Goal: Task Accomplishment & Management: Manage account settings

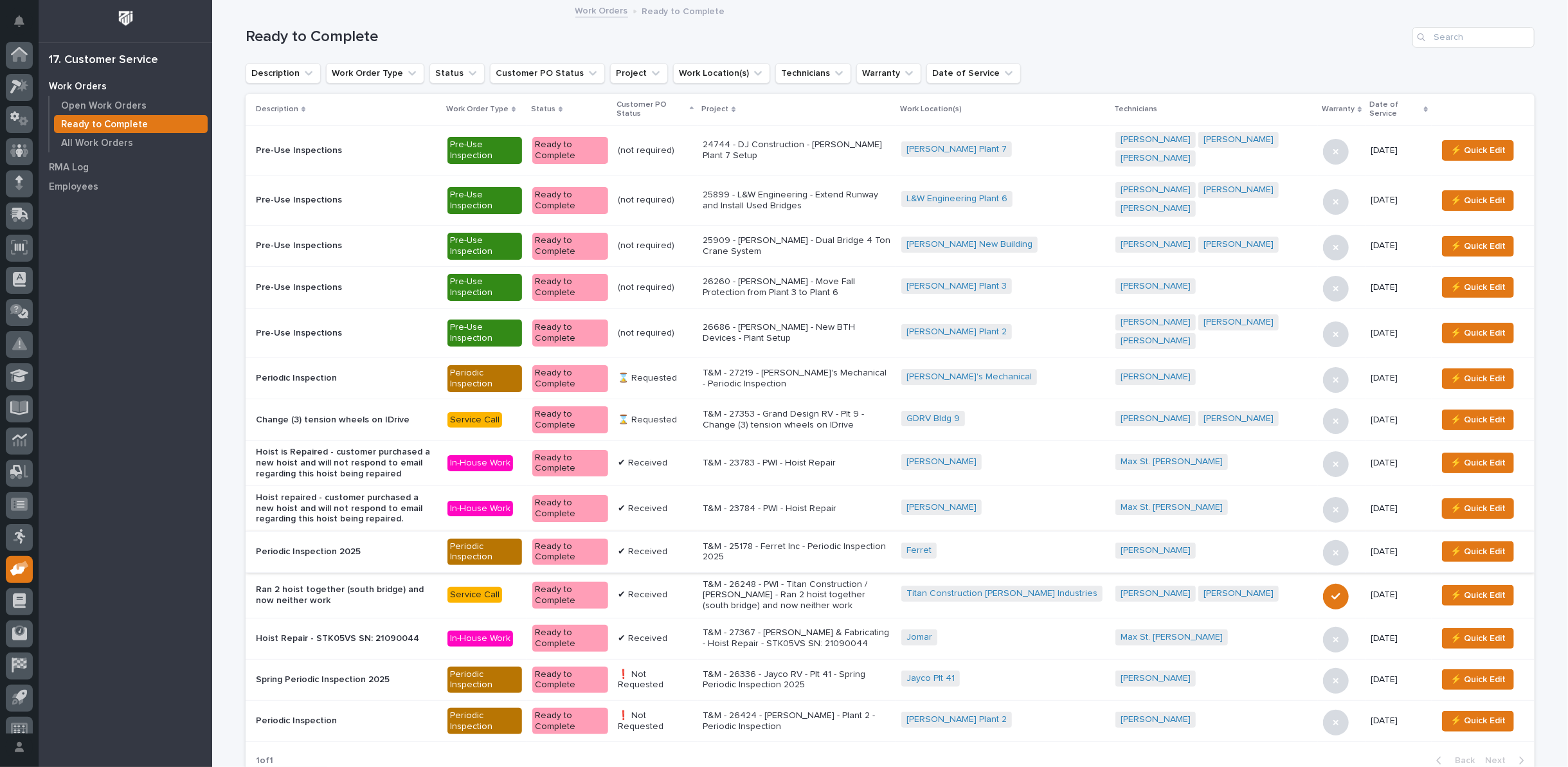
scroll to position [14, 0]
click at [817, 409] on p "T&M - 27353 - Grand Design RV - Plt 9 - Change (3) tension wheels on IDrive" at bounding box center [797, 420] width 189 height 22
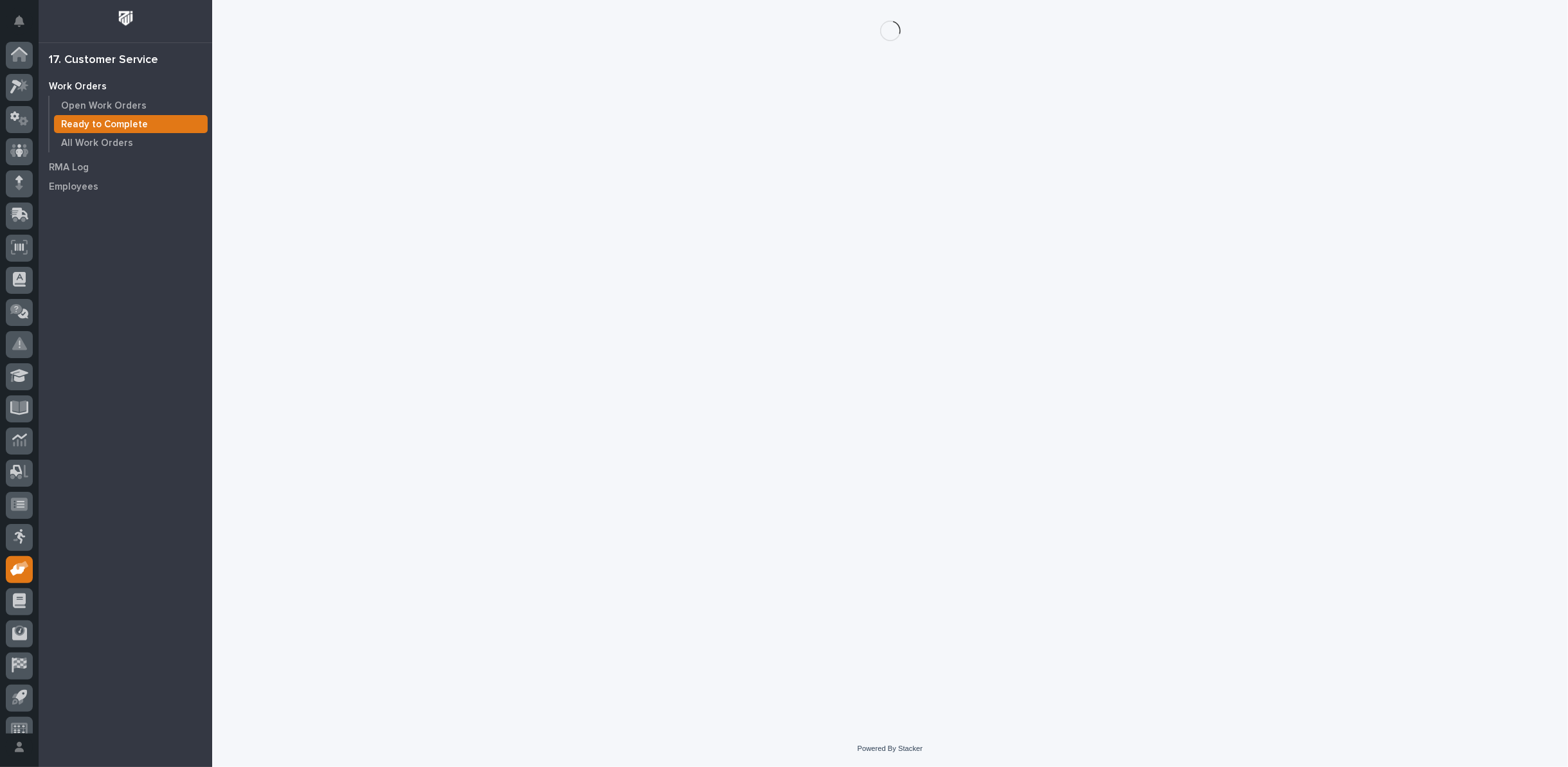
scroll to position [14, 0]
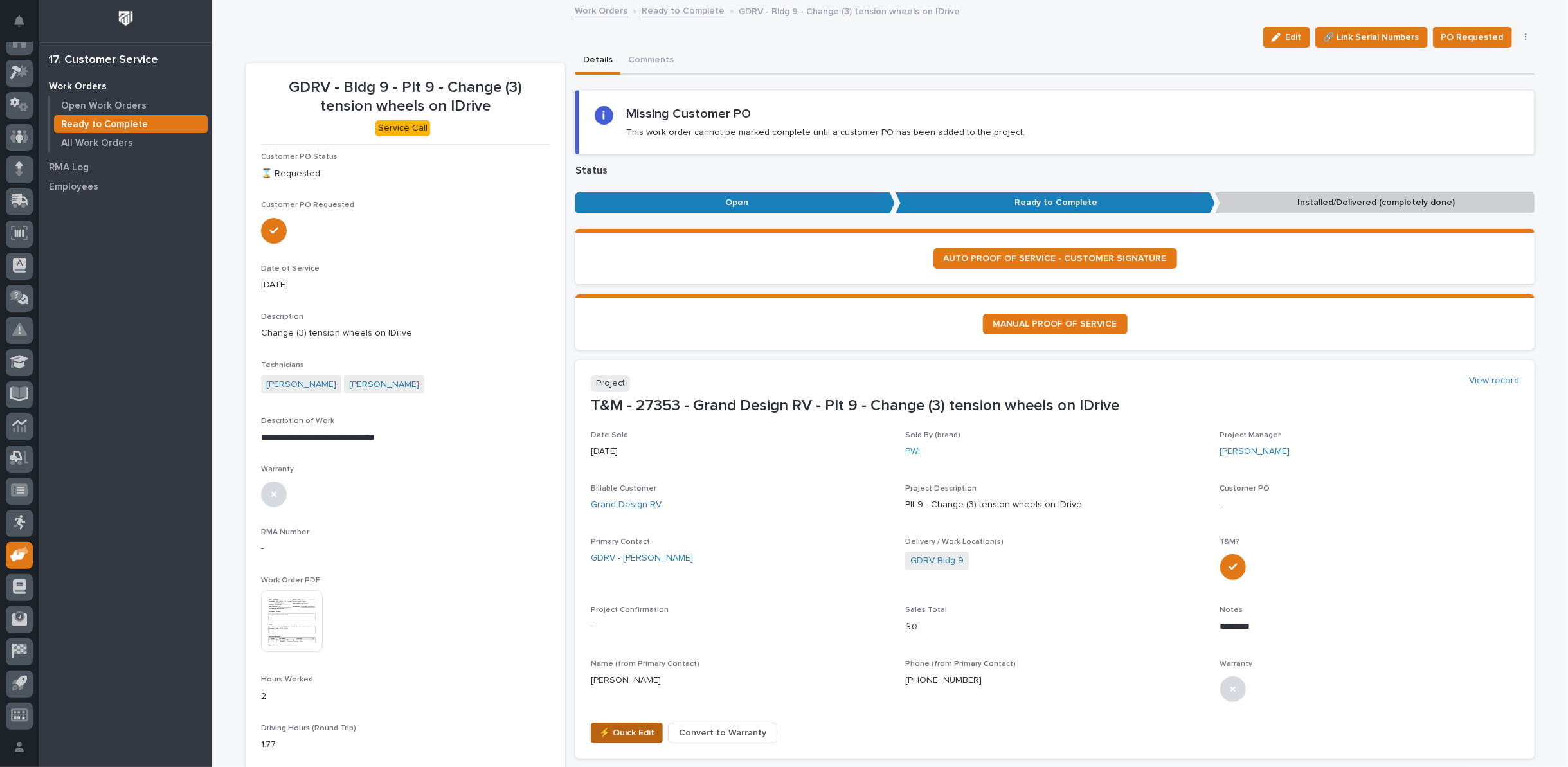
click at [619, 735] on span "⚡ Quick Edit" at bounding box center [627, 733] width 55 height 16
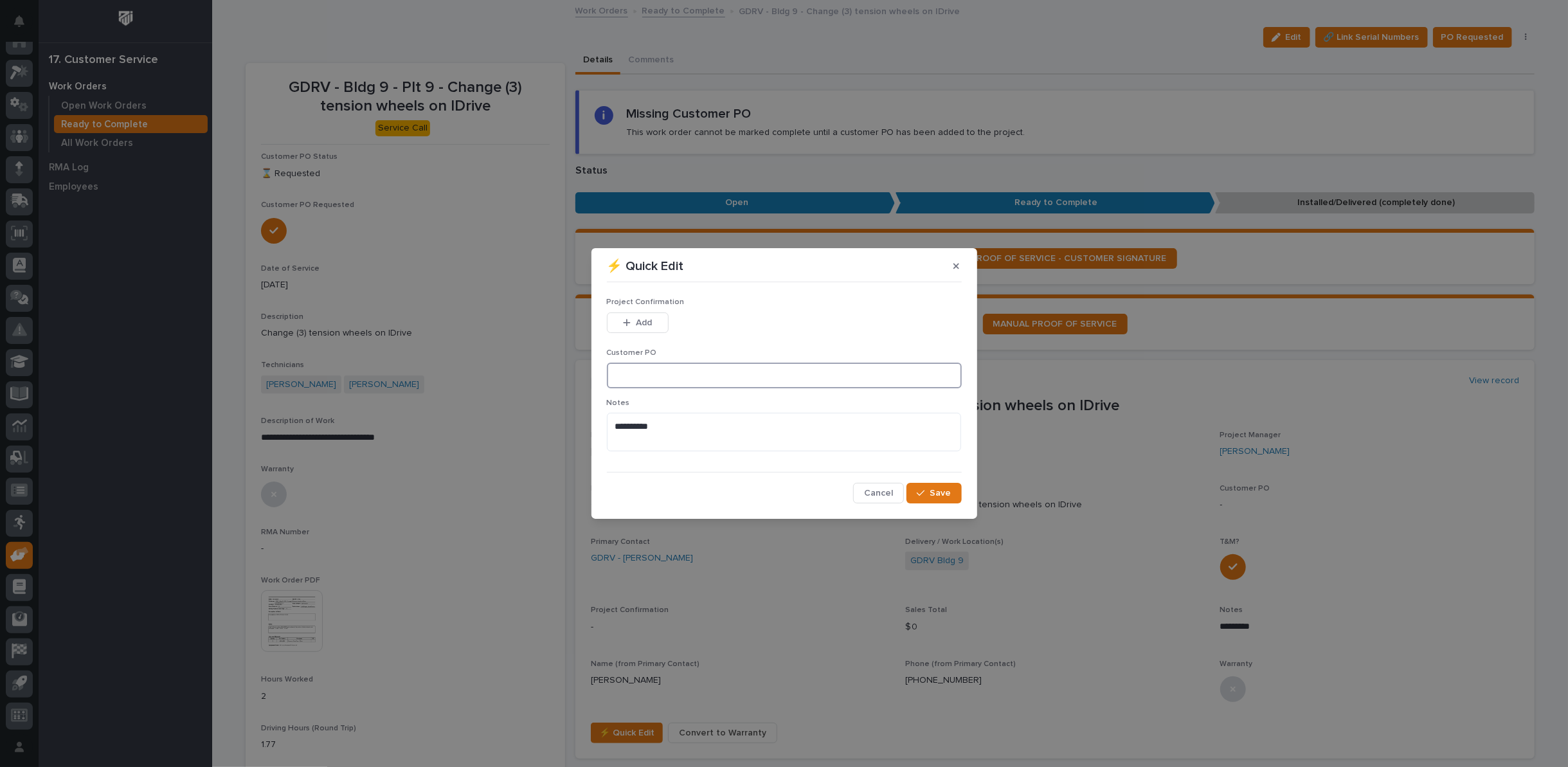
click at [670, 369] on input at bounding box center [784, 375] width 355 height 26
type input "CP9-1071045"
click at [648, 320] on span "Add" at bounding box center [644, 322] width 16 height 12
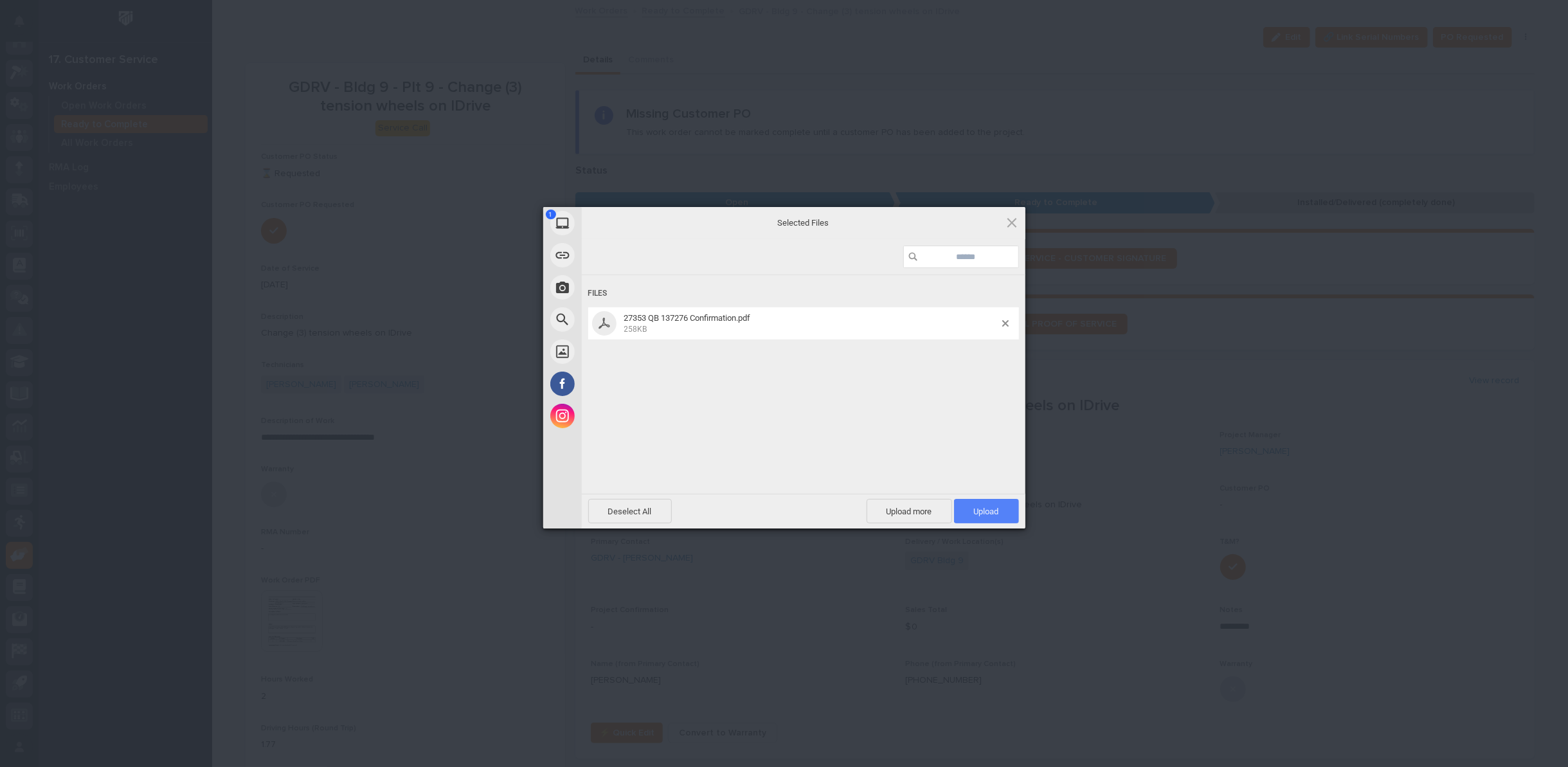
click at [981, 516] on span "Upload 1" at bounding box center [986, 512] width 25 height 10
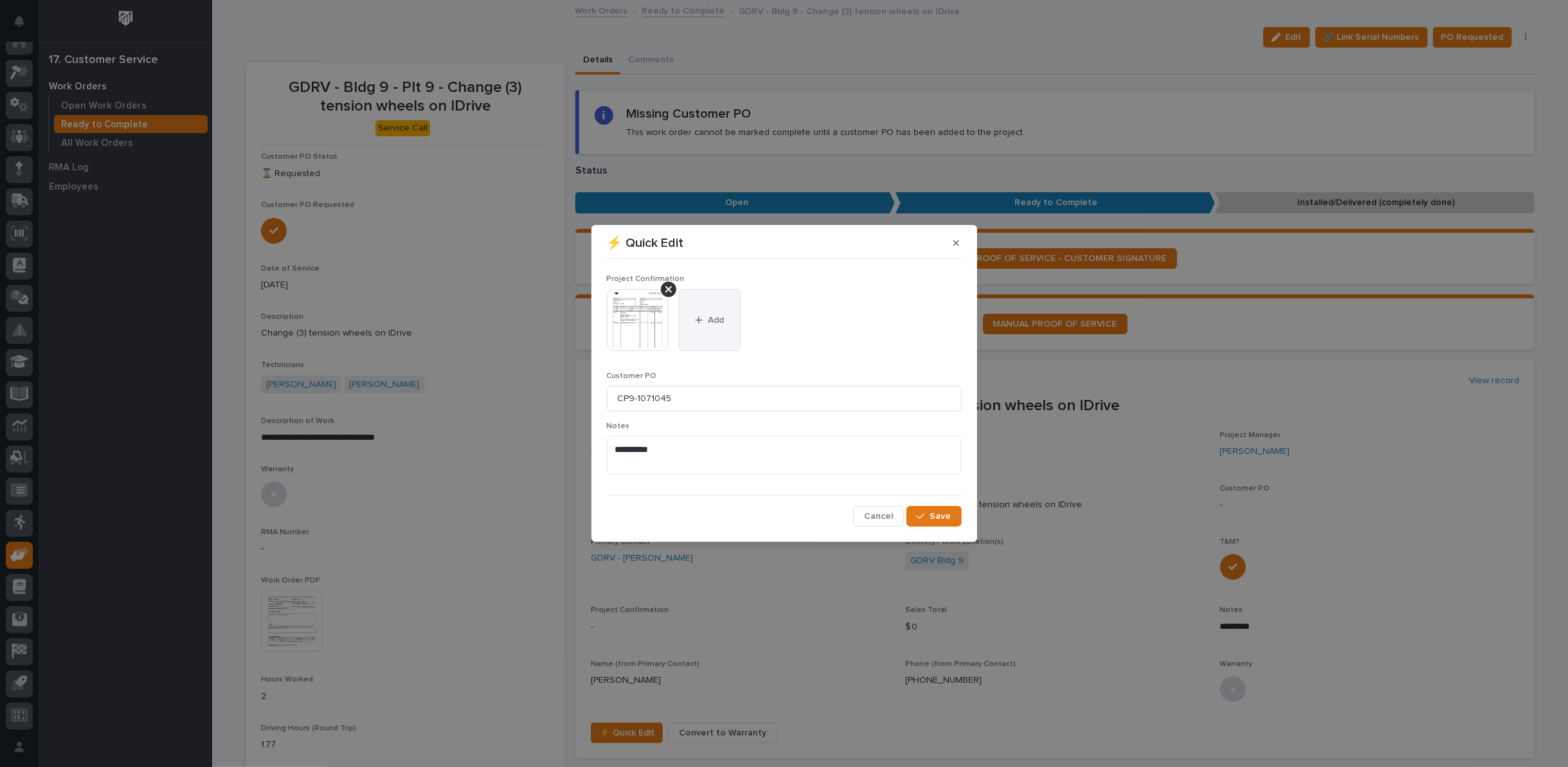
click at [708, 314] on span "Add" at bounding box center [716, 319] width 16 height 12
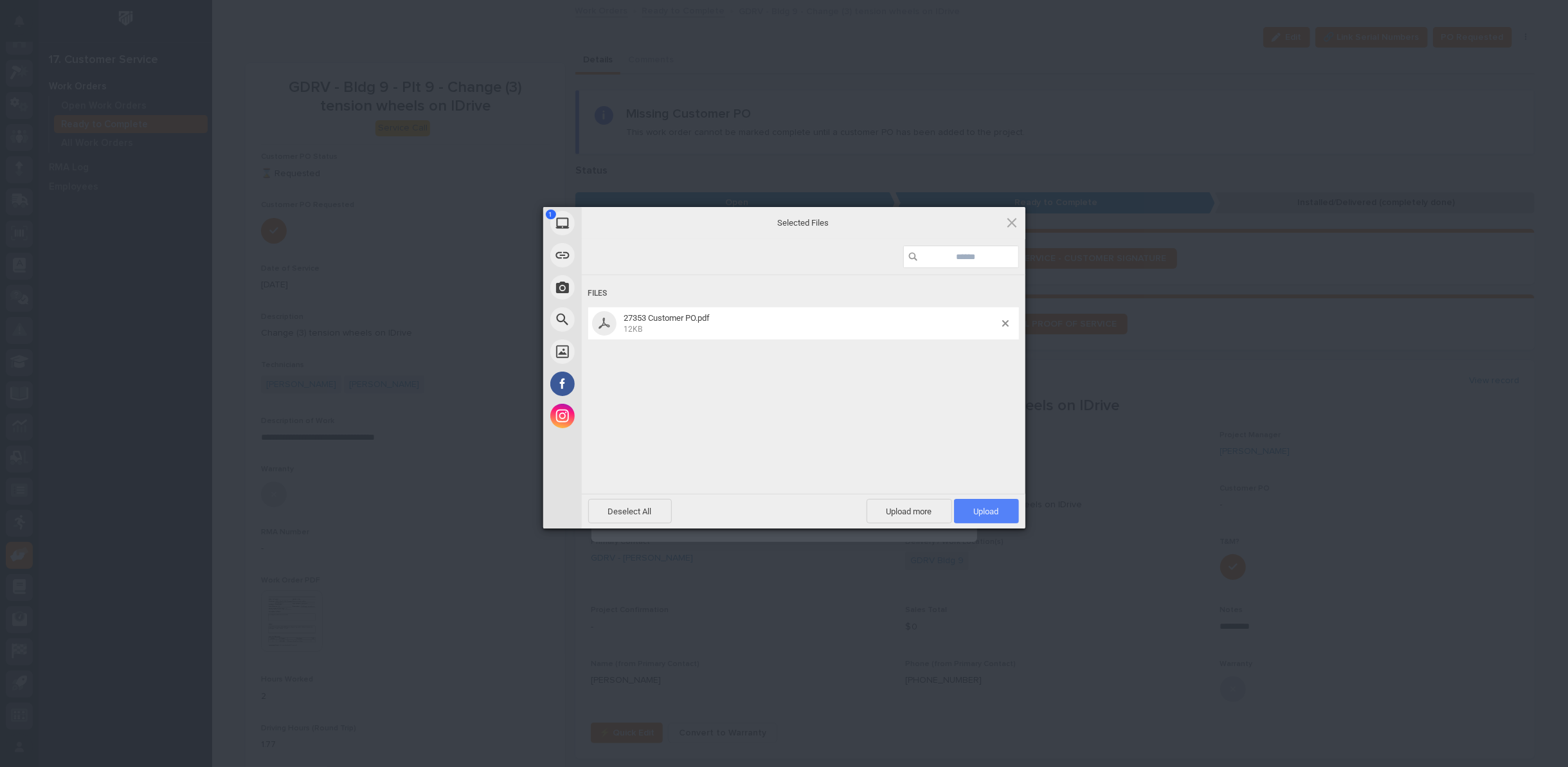
click at [988, 512] on span "Upload 1" at bounding box center [986, 512] width 25 height 10
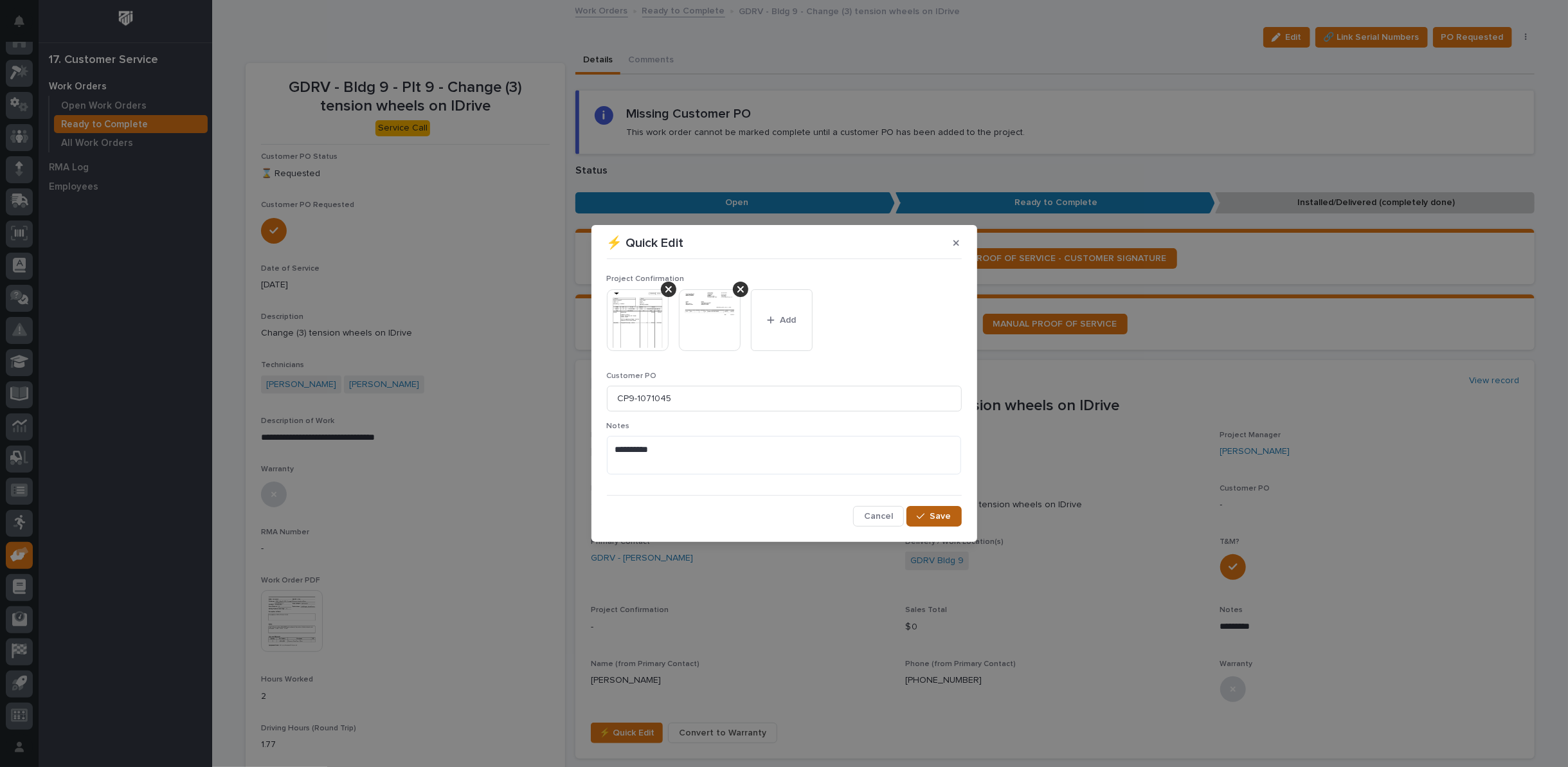
click at [938, 519] on span "Save" at bounding box center [941, 516] width 21 height 12
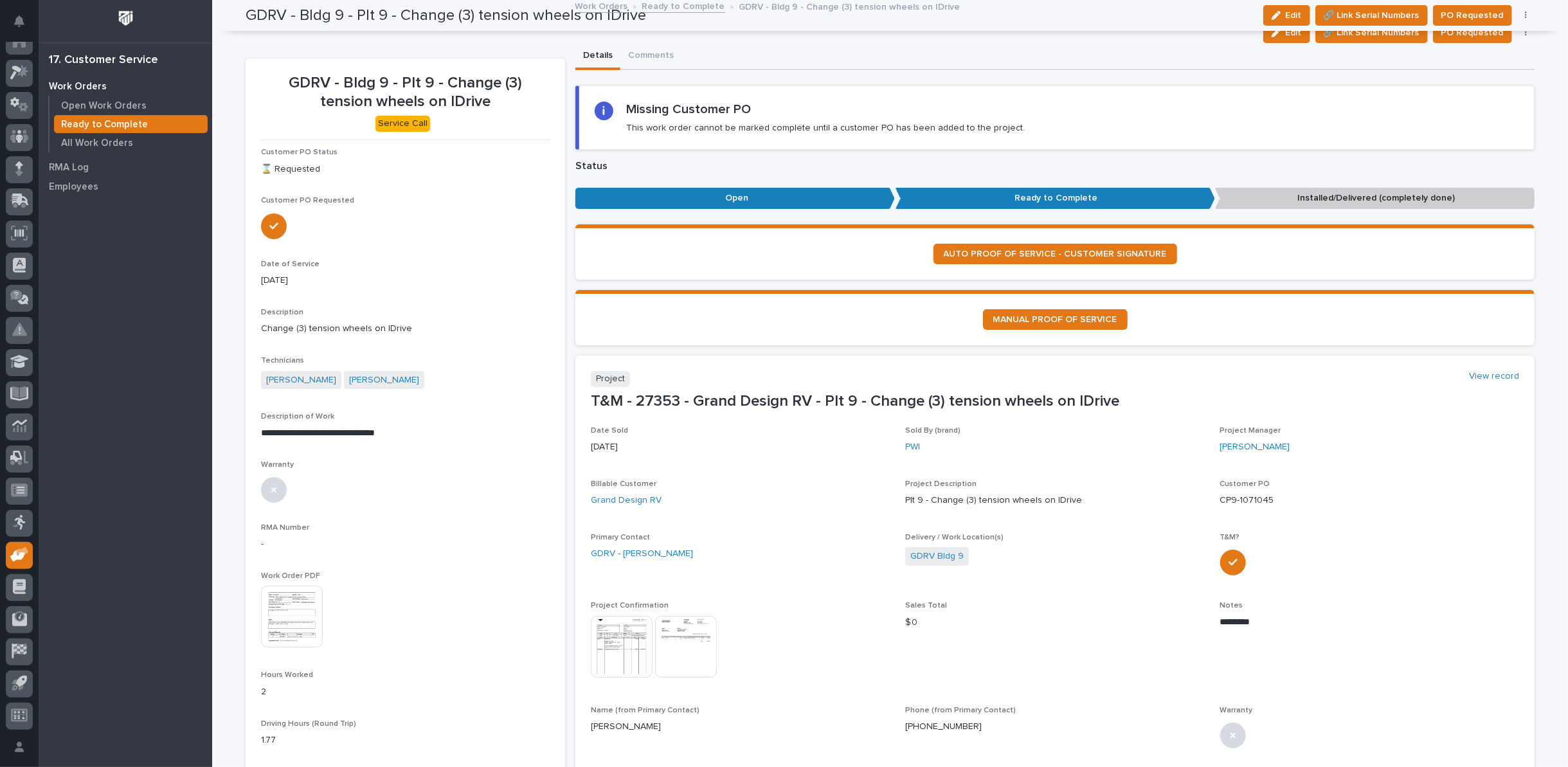
scroll to position [0, 0]
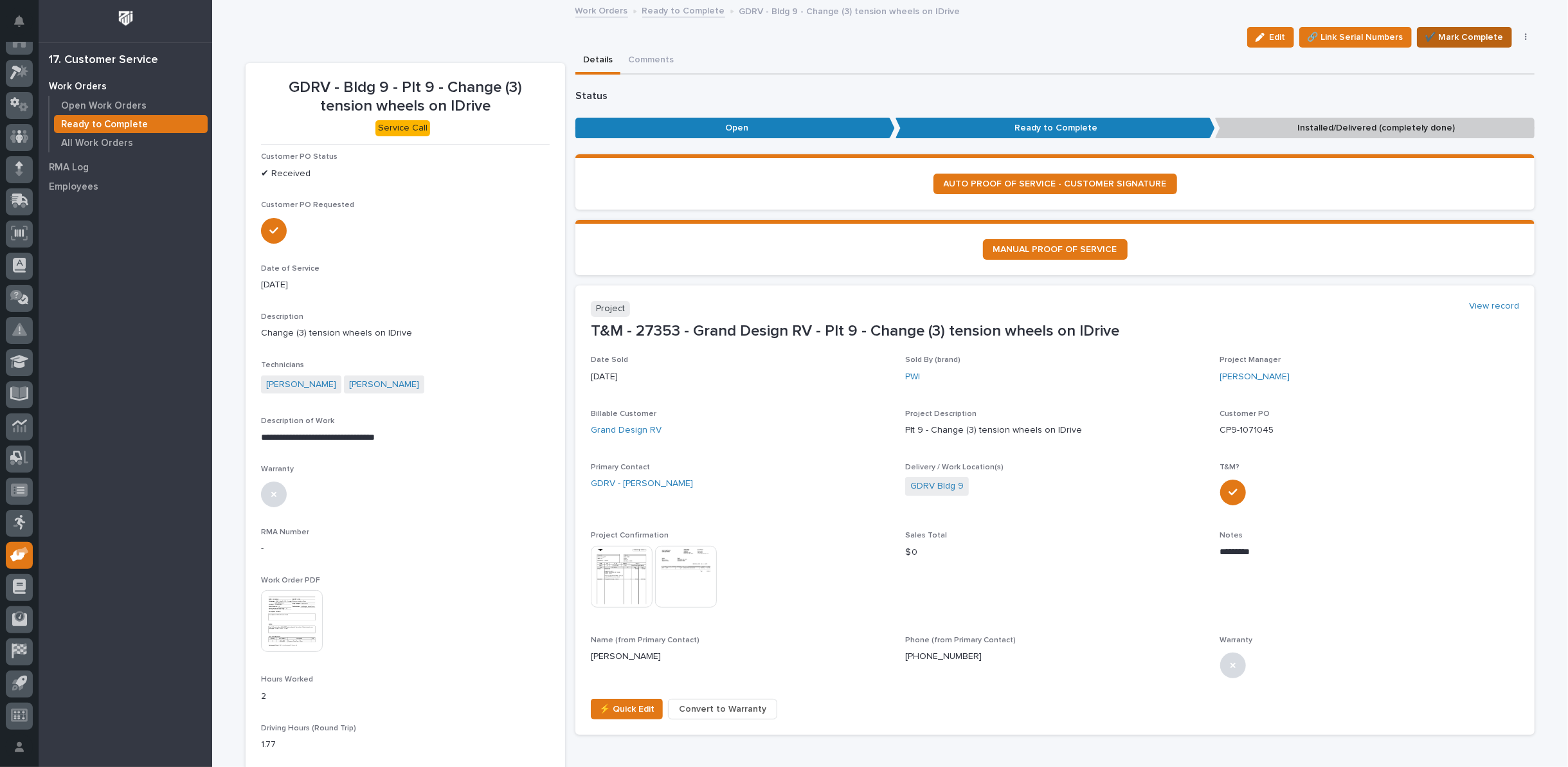
click at [1447, 35] on span "✔️ Mark Complete" at bounding box center [1464, 37] width 78 height 16
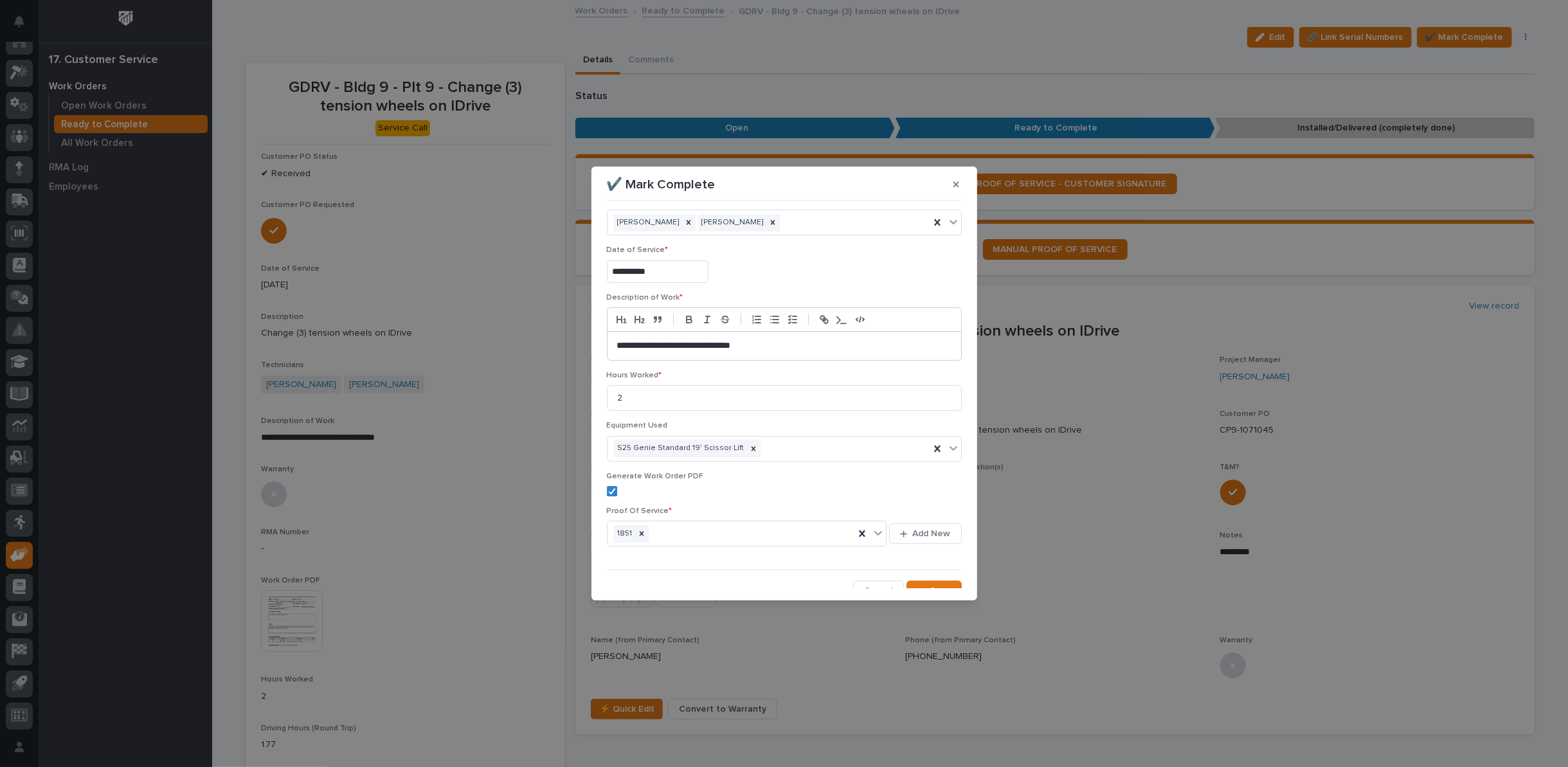
scroll to position [31, 0]
click at [932, 578] on span "Save" at bounding box center [941, 580] width 21 height 12
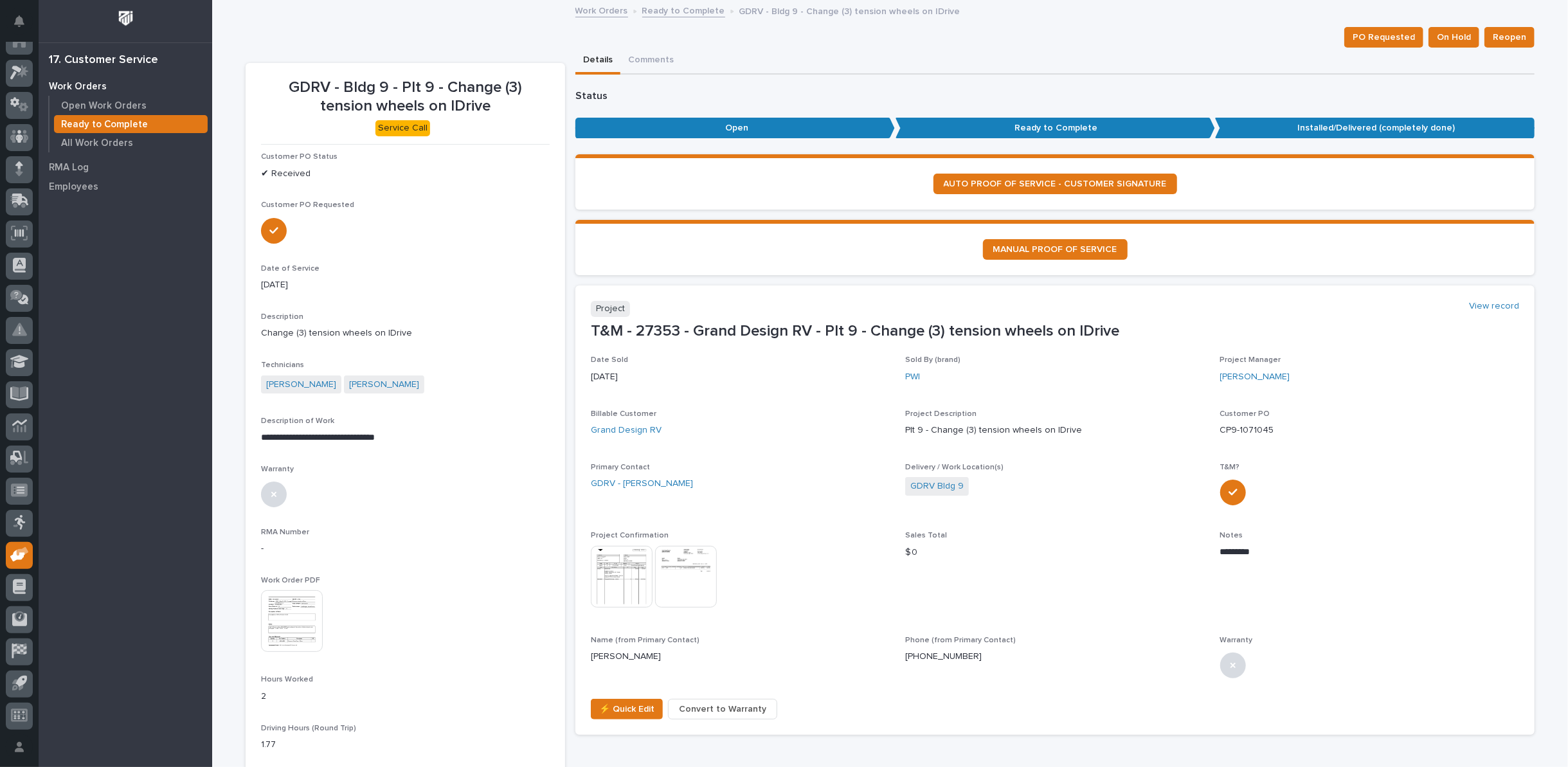
click at [661, 7] on link "Ready to Complete" at bounding box center [684, 10] width 83 height 15
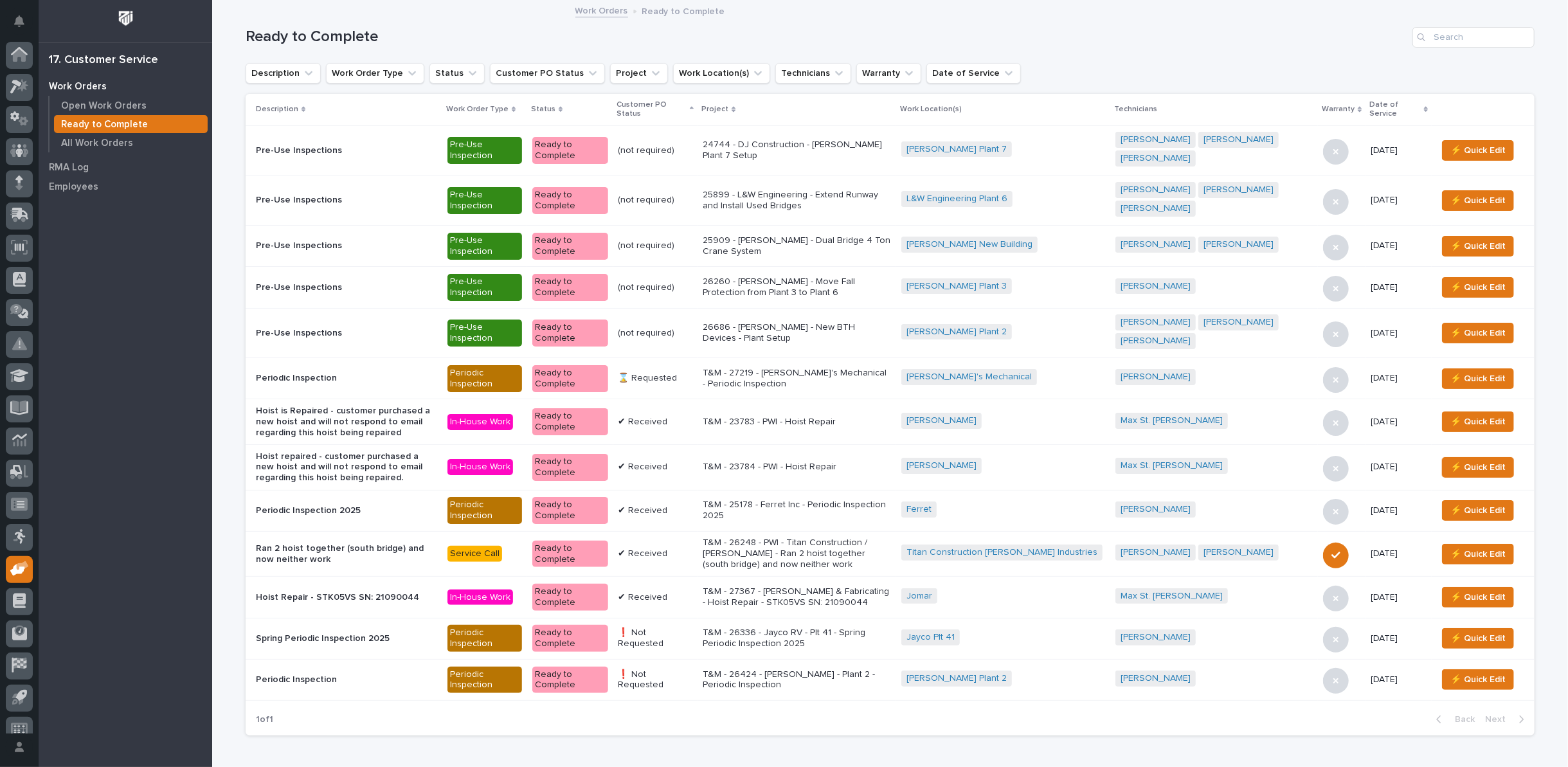
scroll to position [14, 0]
click at [135, 103] on p "Open Work Orders" at bounding box center [104, 106] width 86 height 12
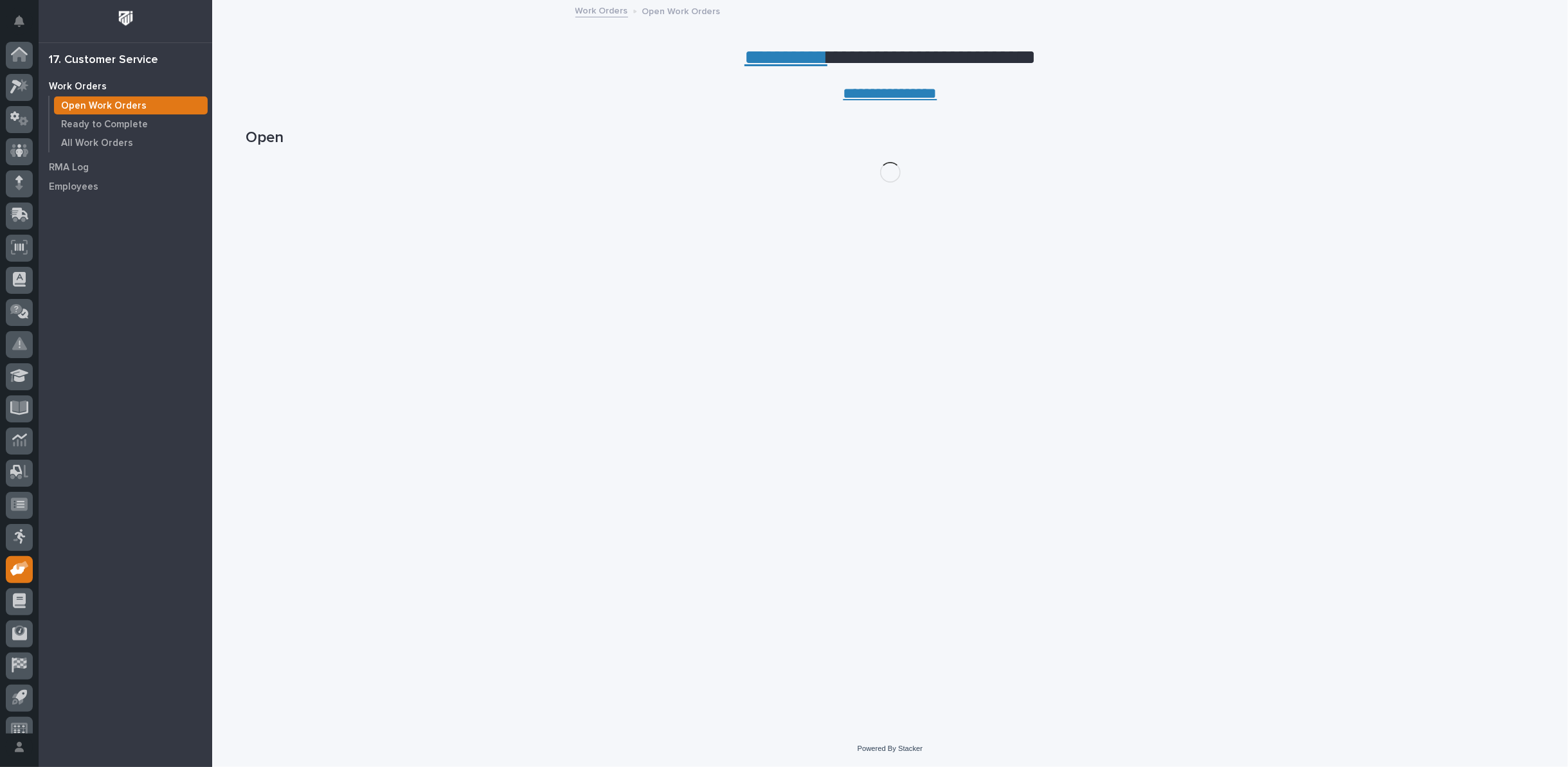
scroll to position [14, 0]
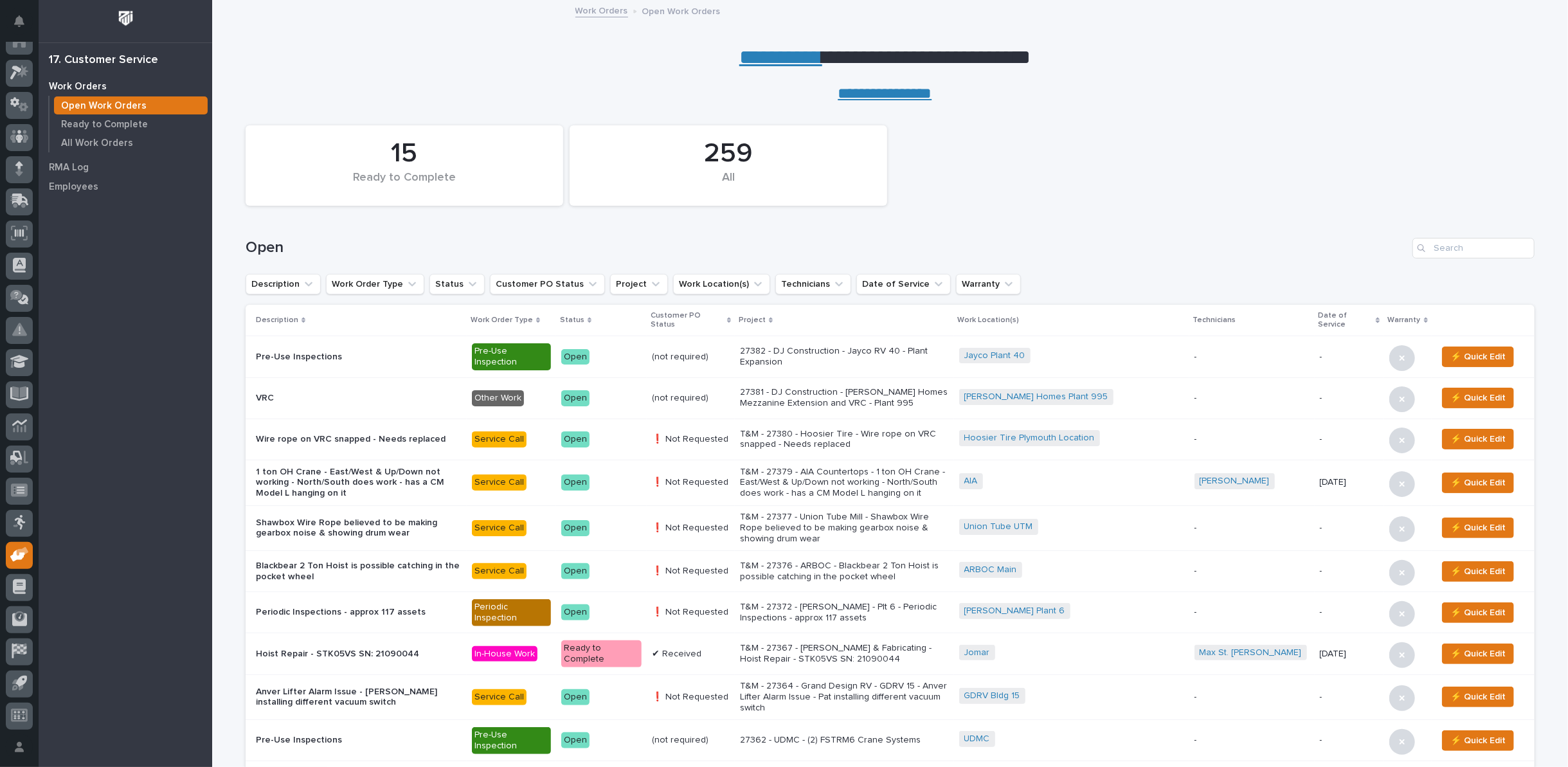
click at [764, 57] on link "**********" at bounding box center [781, 57] width 83 height 20
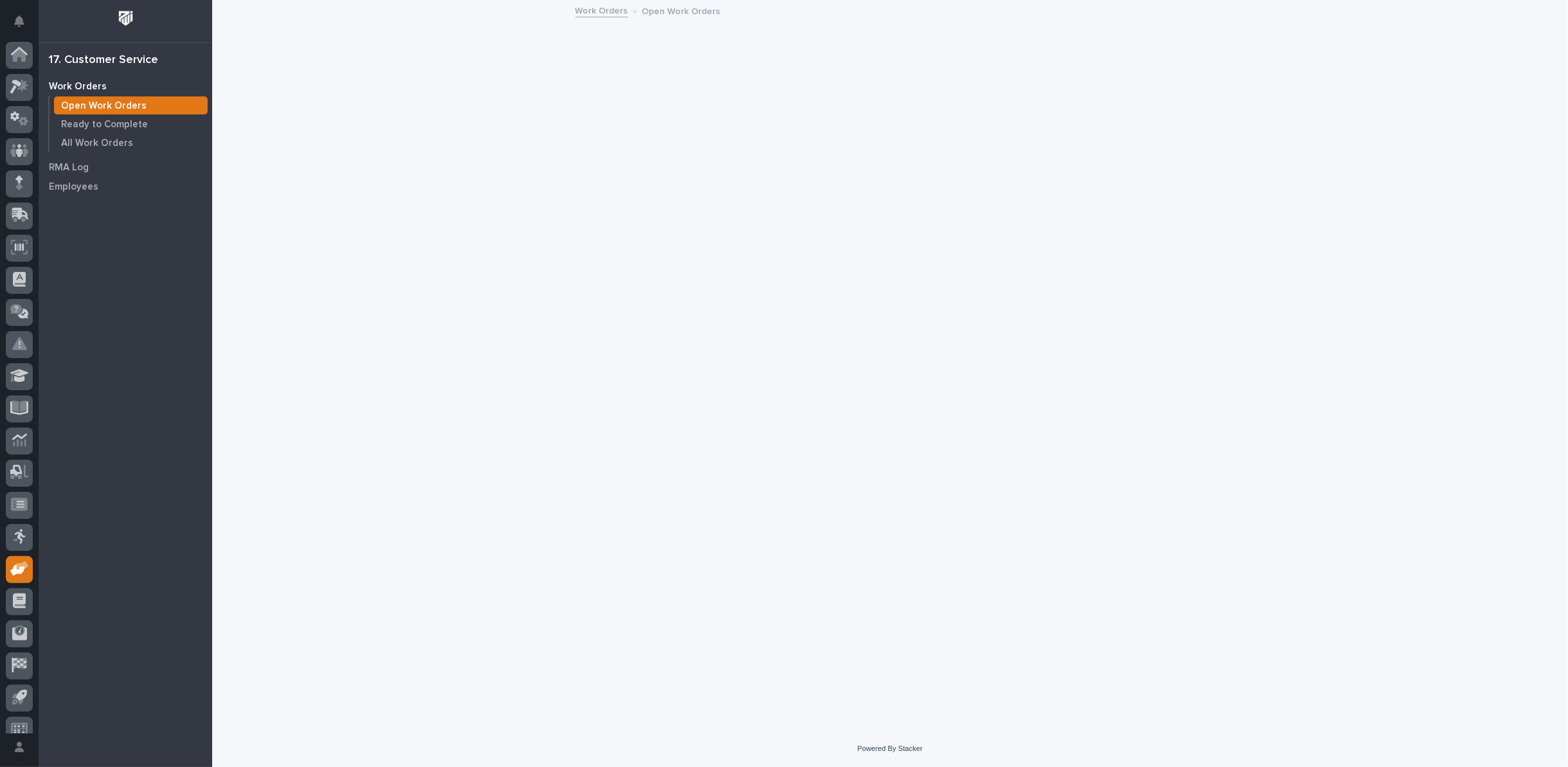
scroll to position [14, 0]
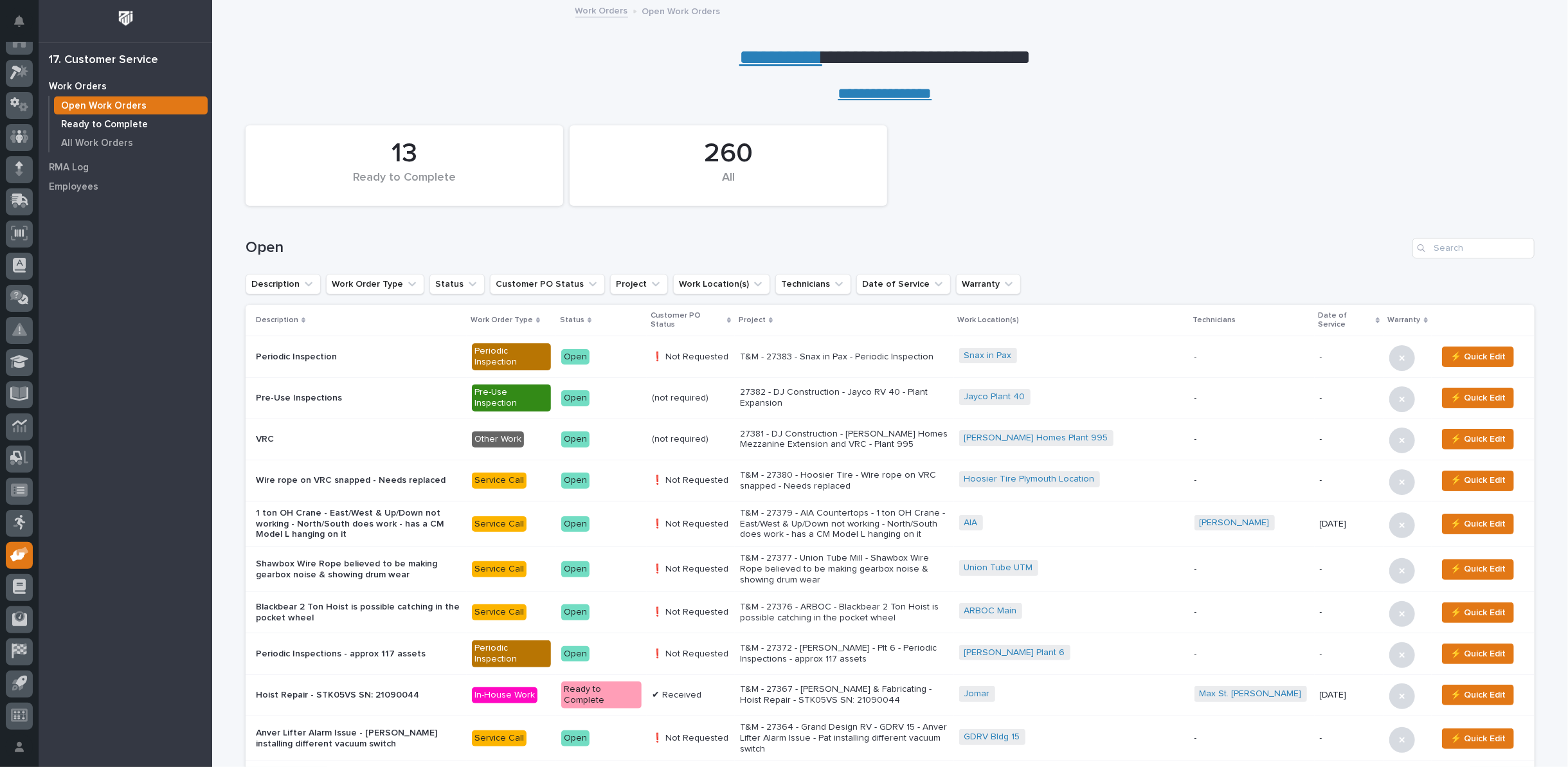
click at [79, 124] on p "Ready to Complete" at bounding box center [104, 125] width 87 height 12
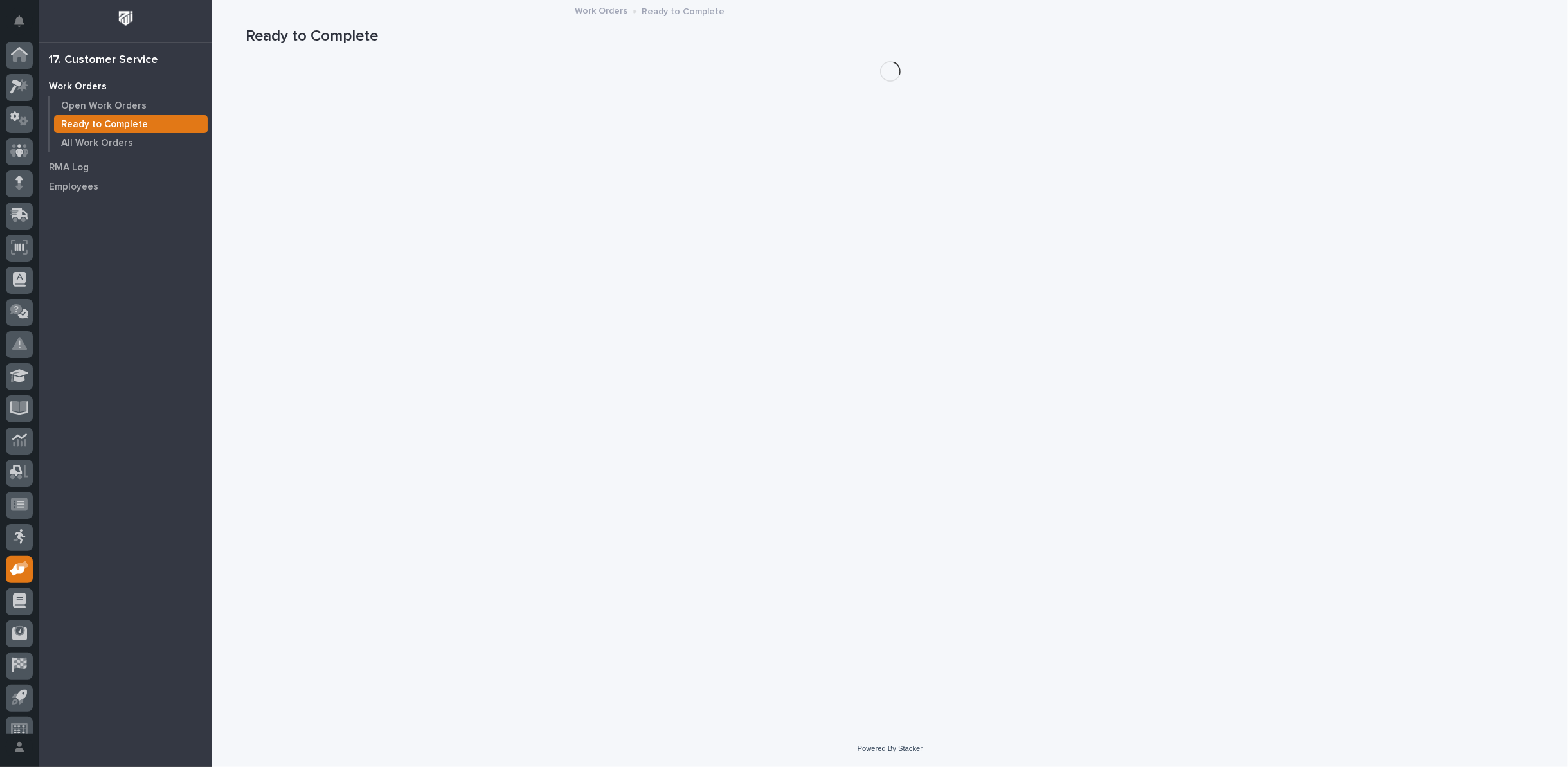
scroll to position [14, 0]
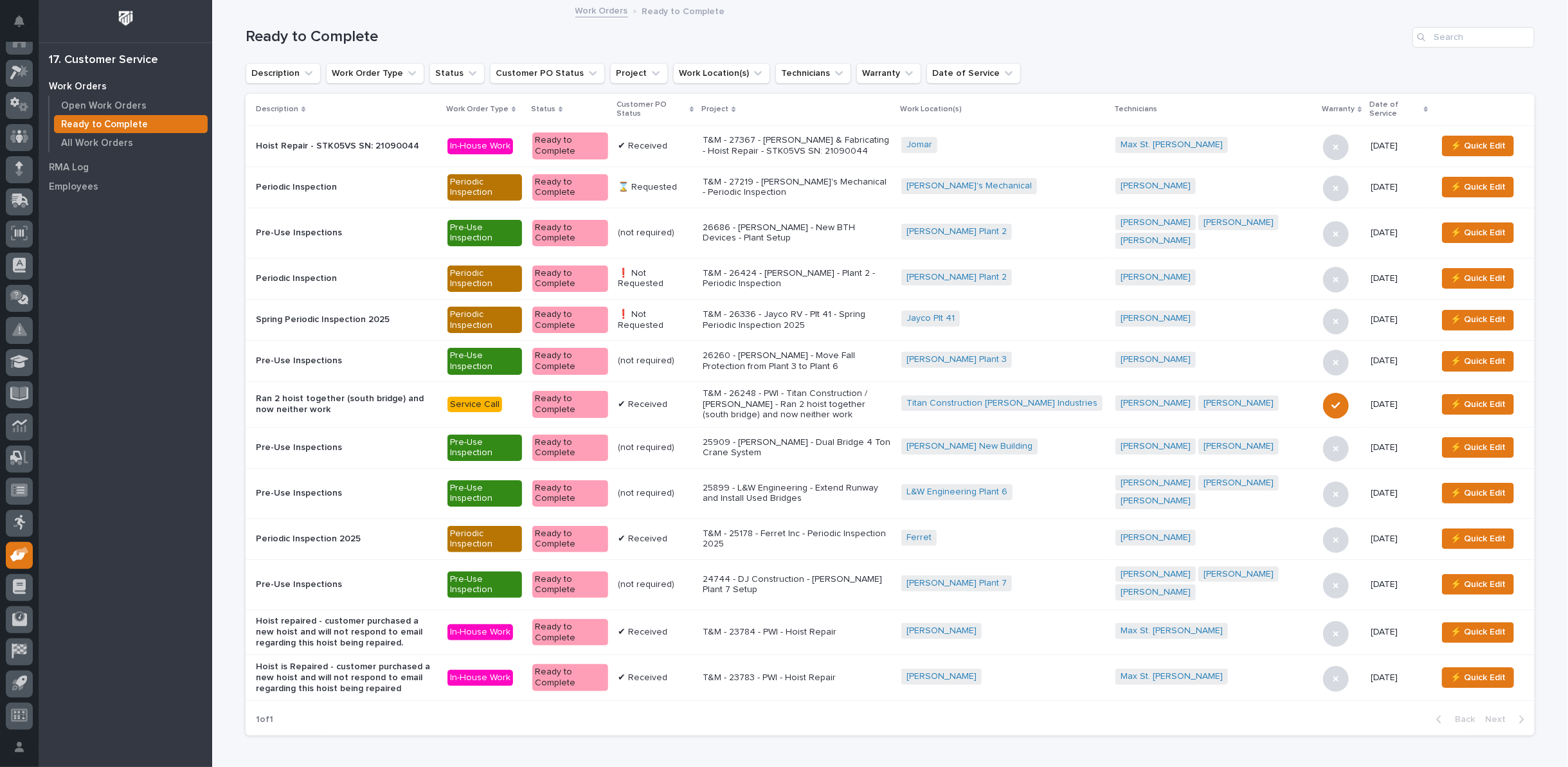
click at [694, 105] on div "Customer PO Status" at bounding box center [655, 109] width 77 height 24
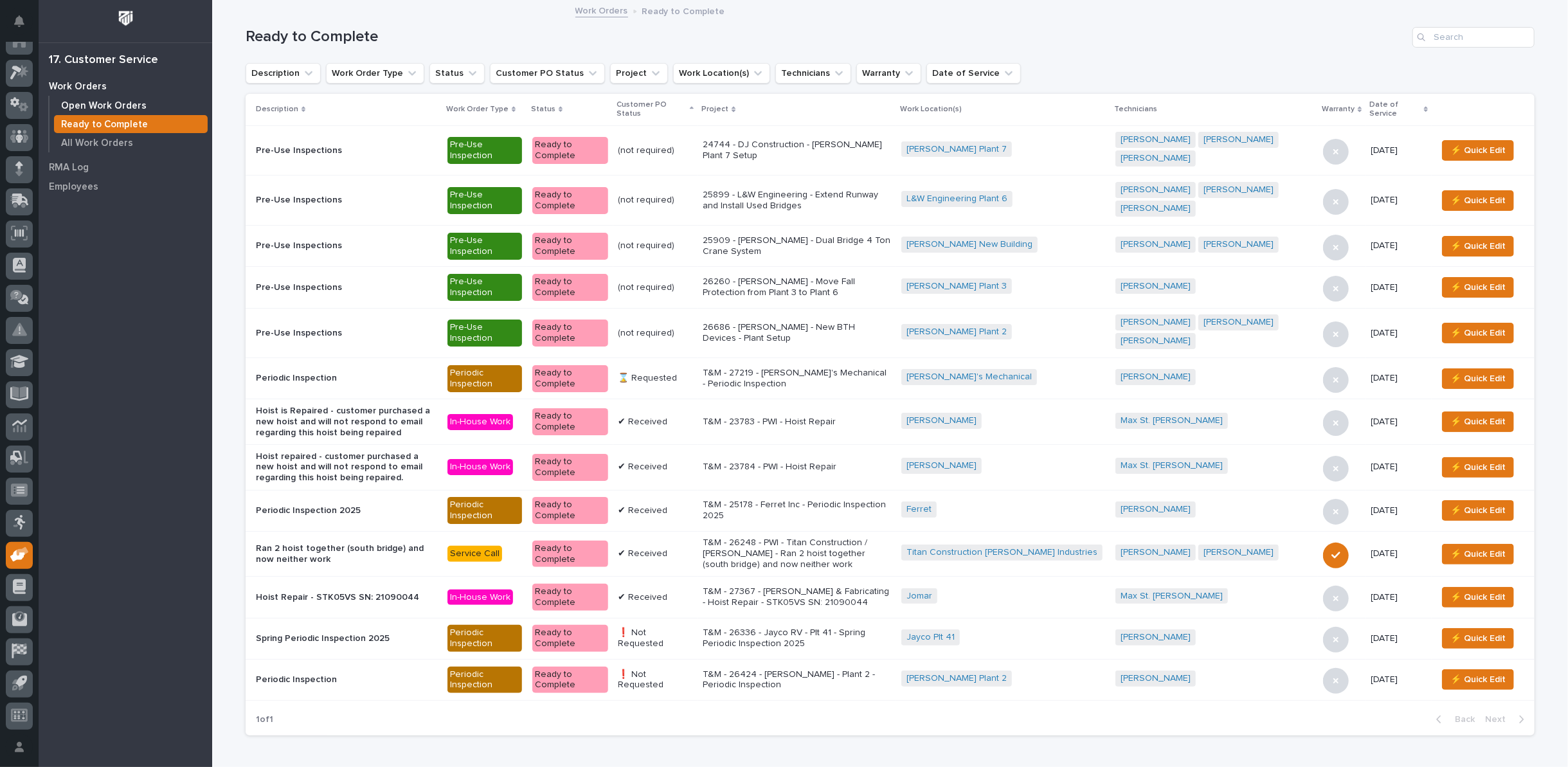
click at [125, 104] on p "Open Work Orders" at bounding box center [104, 106] width 86 height 12
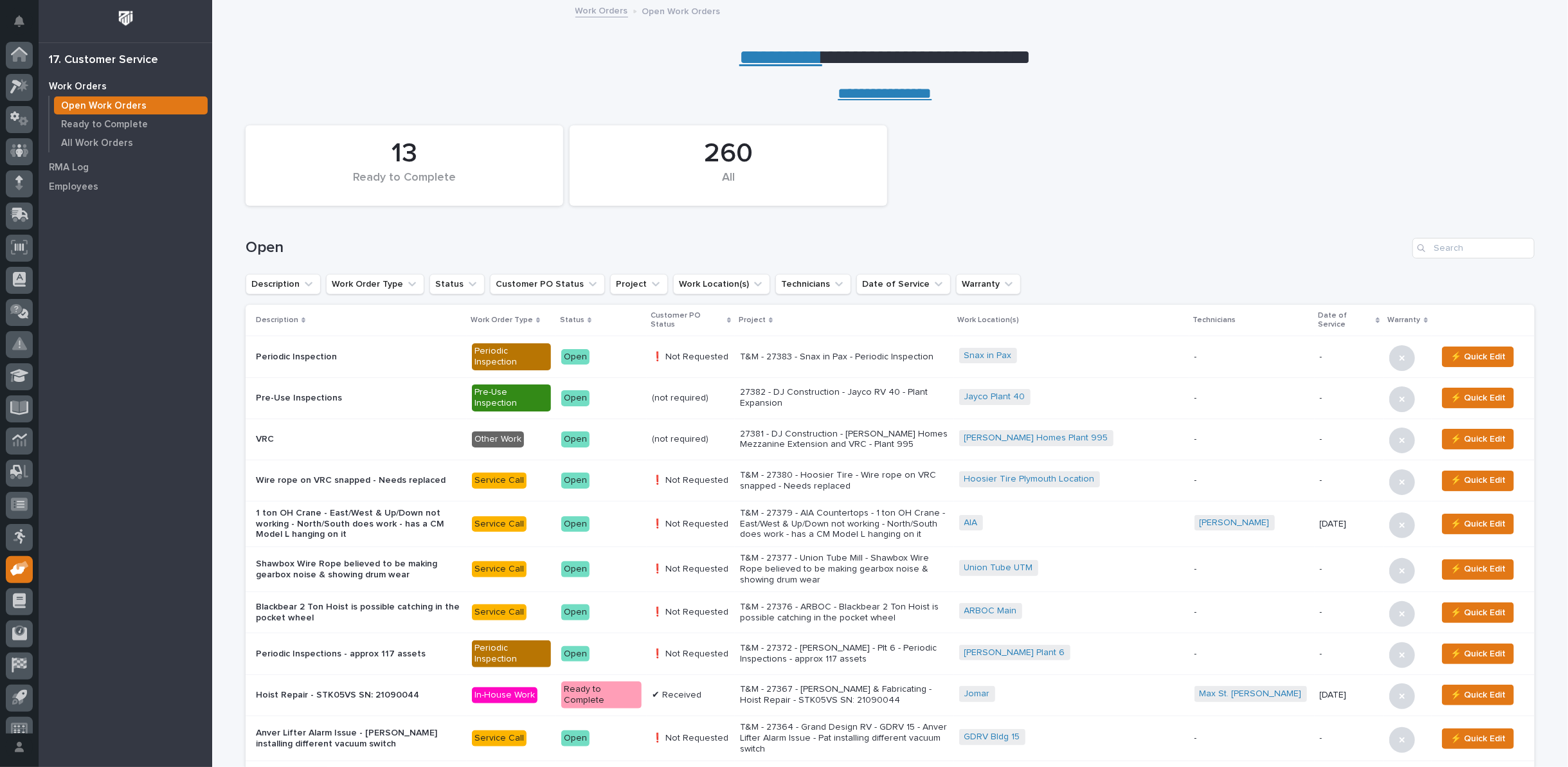
scroll to position [14, 0]
click at [762, 62] on link "**********" at bounding box center [781, 57] width 83 height 20
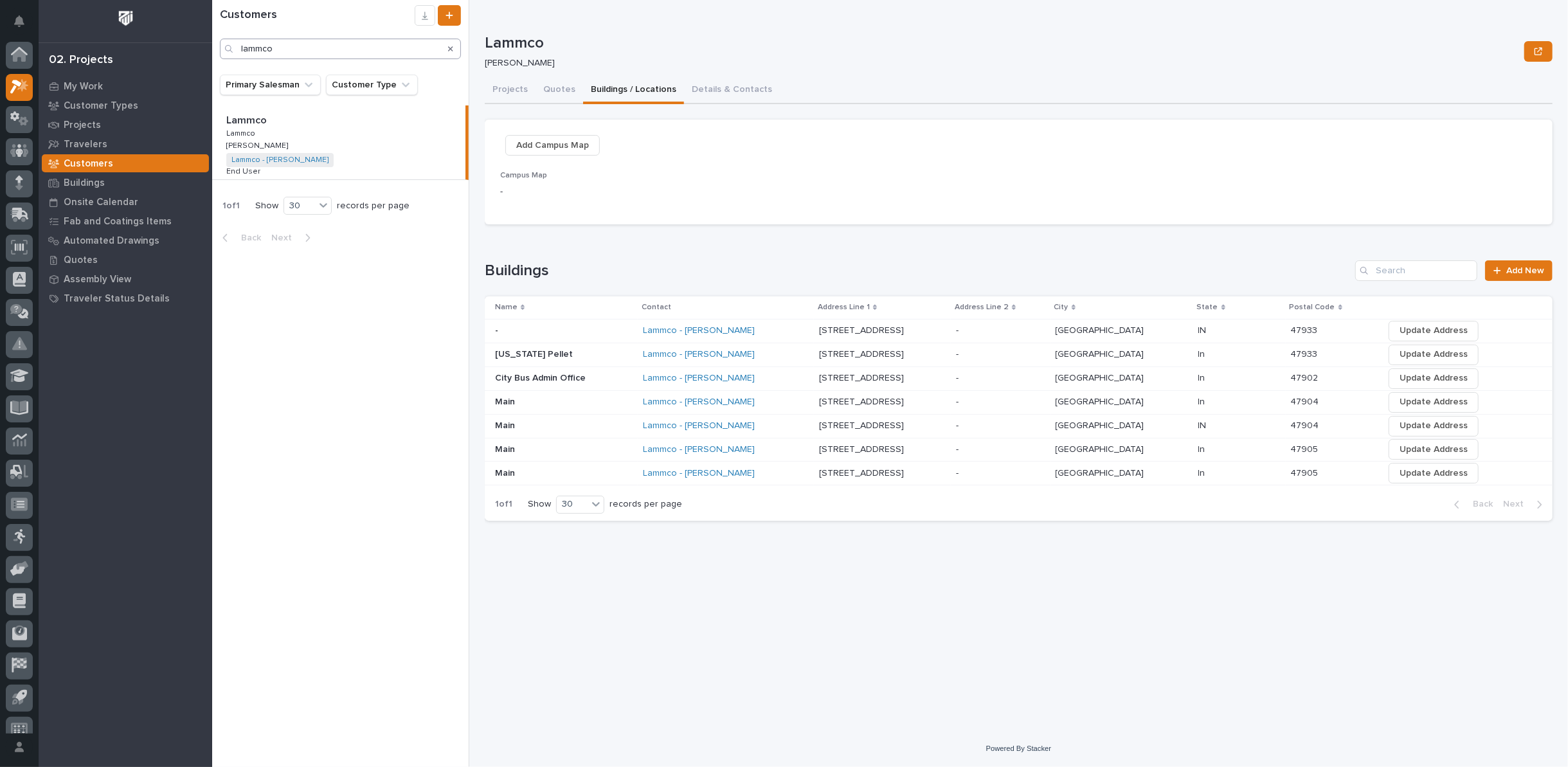
scroll to position [14, 0]
drag, startPoint x: 245, startPoint y: 51, endPoint x: 13, endPoint y: 51, distance: 232.0
click at [212, 50] on div "My Settings Log Out 02. Projects My Work Customer Types Projects Travelers Cust…" at bounding box center [890, 384] width 1355 height 767
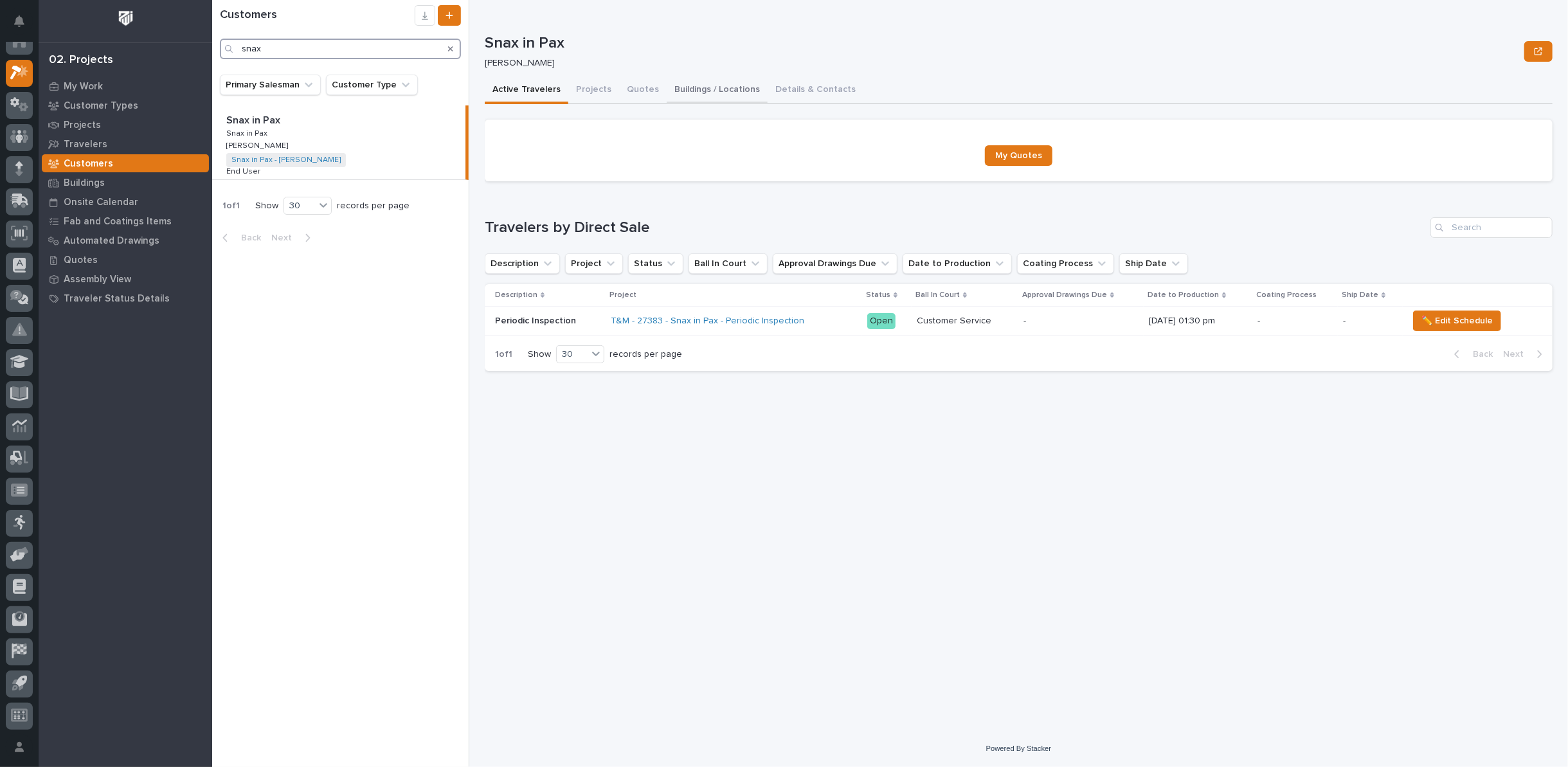
type input "snax"
click at [706, 89] on button "Buildings / Locations" at bounding box center [717, 91] width 101 height 27
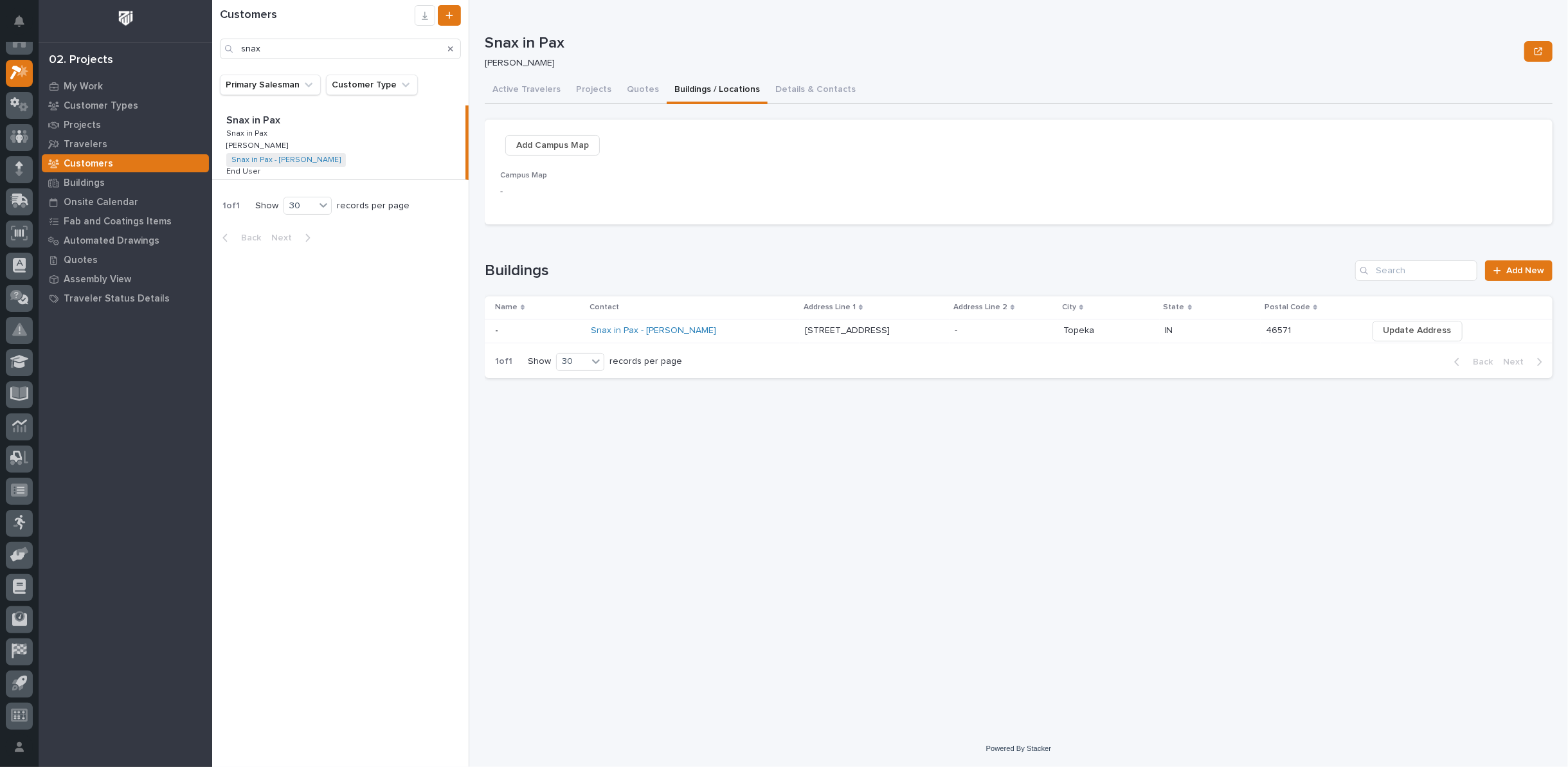
click at [834, 332] on p "204 Hawpatch Drive" at bounding box center [849, 330] width 87 height 14
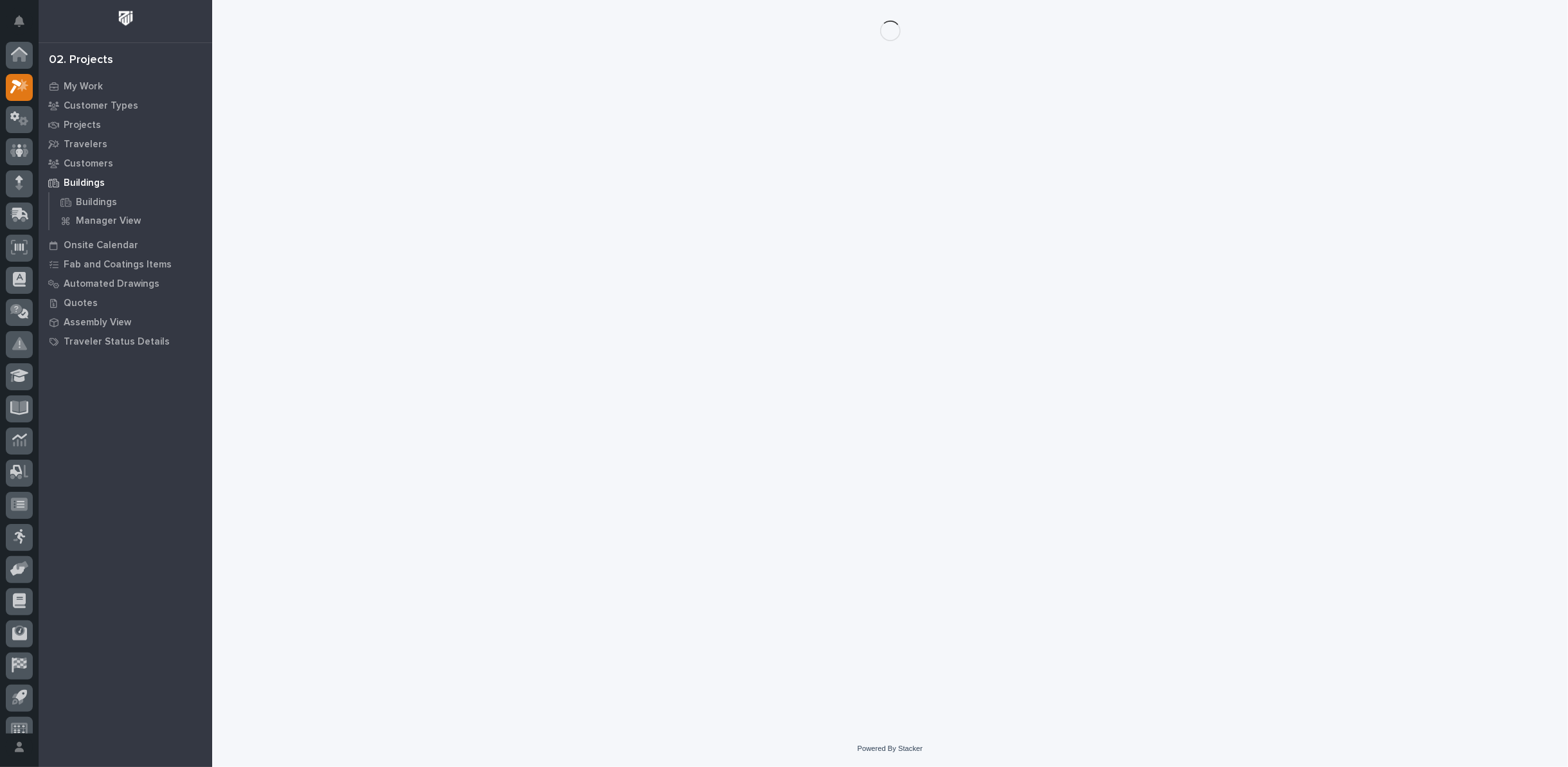
scroll to position [14, 0]
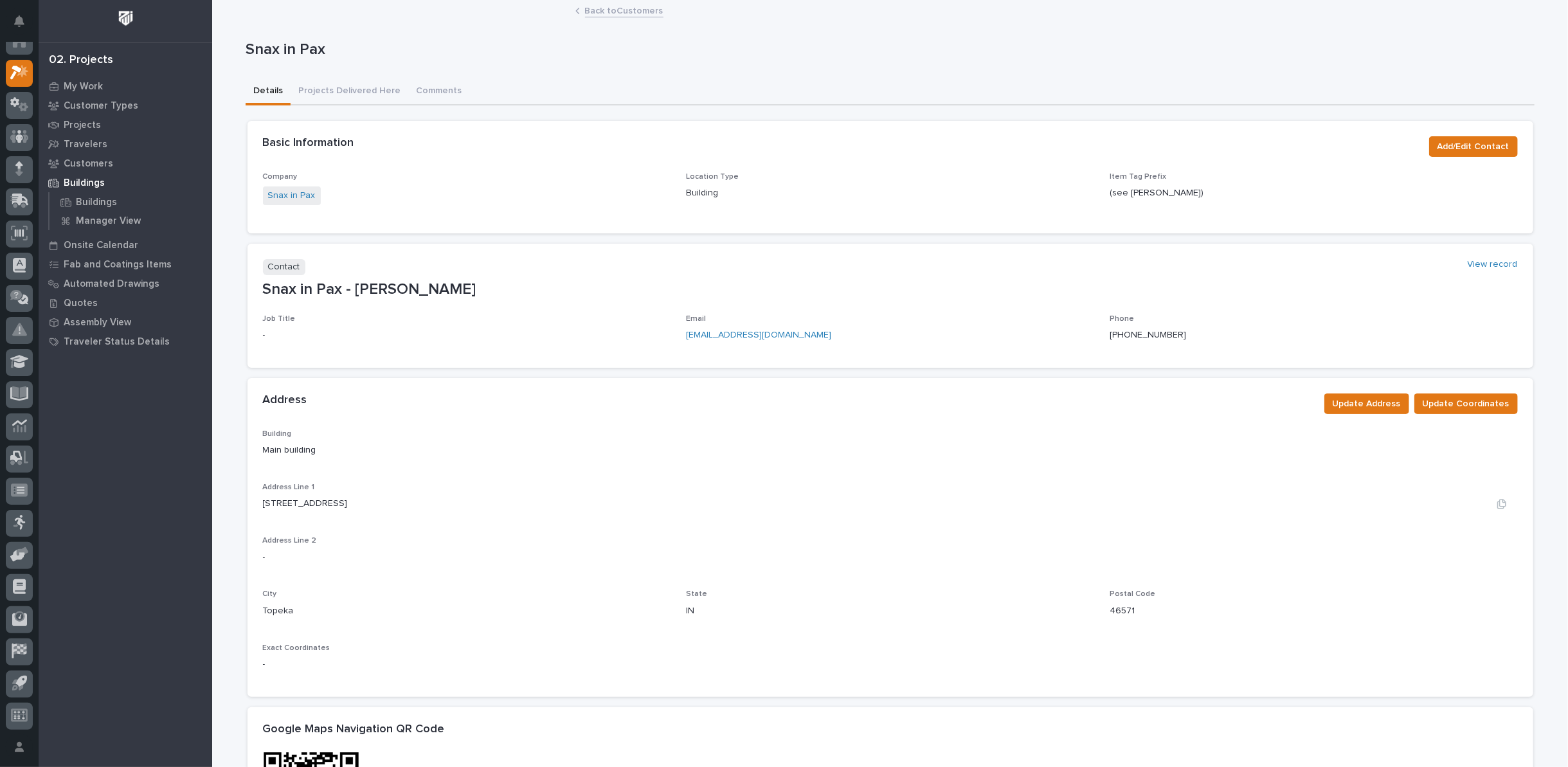
drag, startPoint x: 257, startPoint y: 501, endPoint x: 394, endPoint y: 504, distance: 137.0
click at [394, 504] on div "204 Hawpatch Drive" at bounding box center [890, 504] width 1255 height 14
copy p "204 Hawpatch Drive"
click at [609, 11] on link "Back to Customers" at bounding box center [624, 10] width 78 height 15
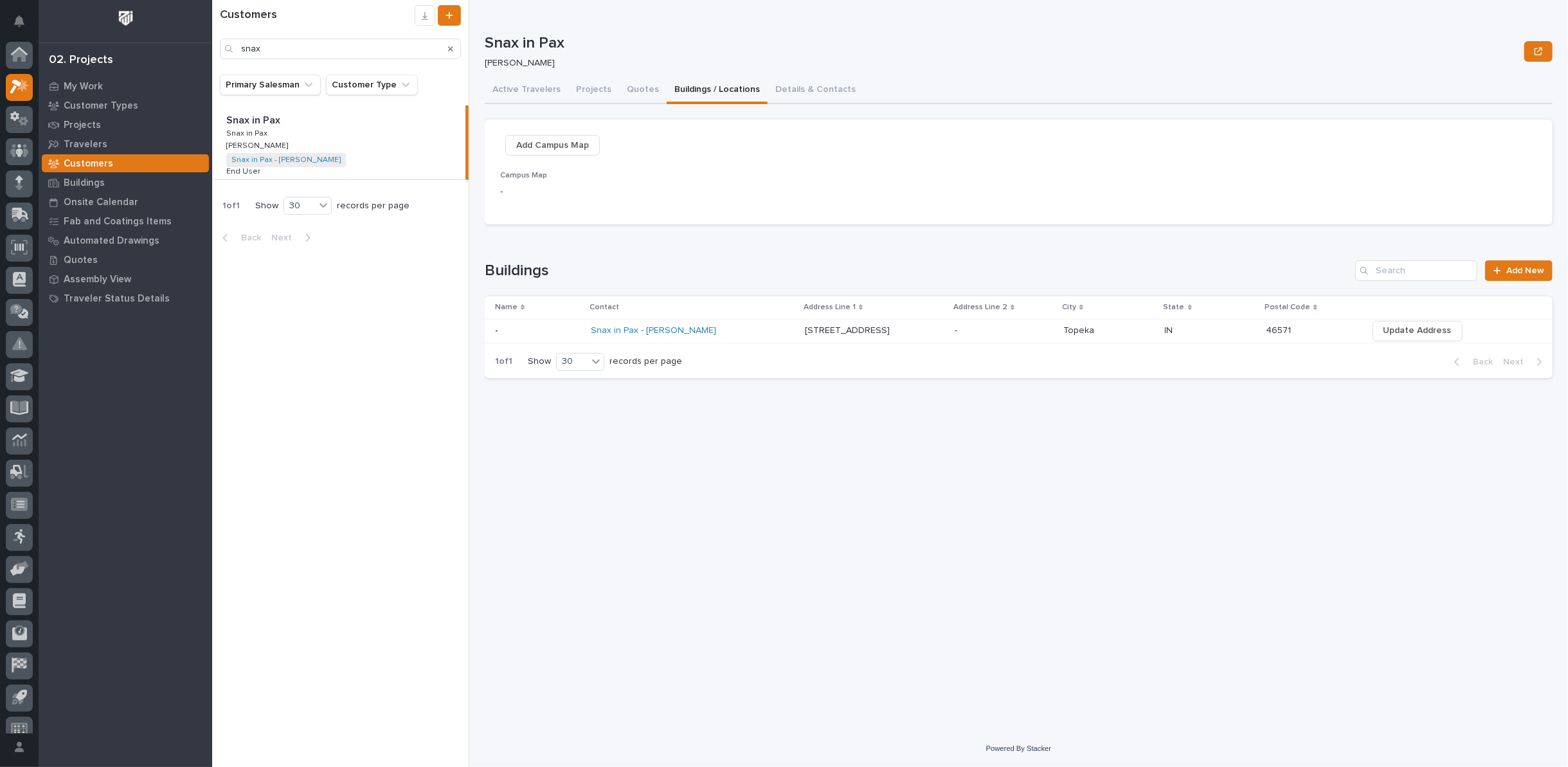
scroll to position [14, 0]
click at [795, 91] on button "Details & Contacts" at bounding box center [815, 91] width 96 height 27
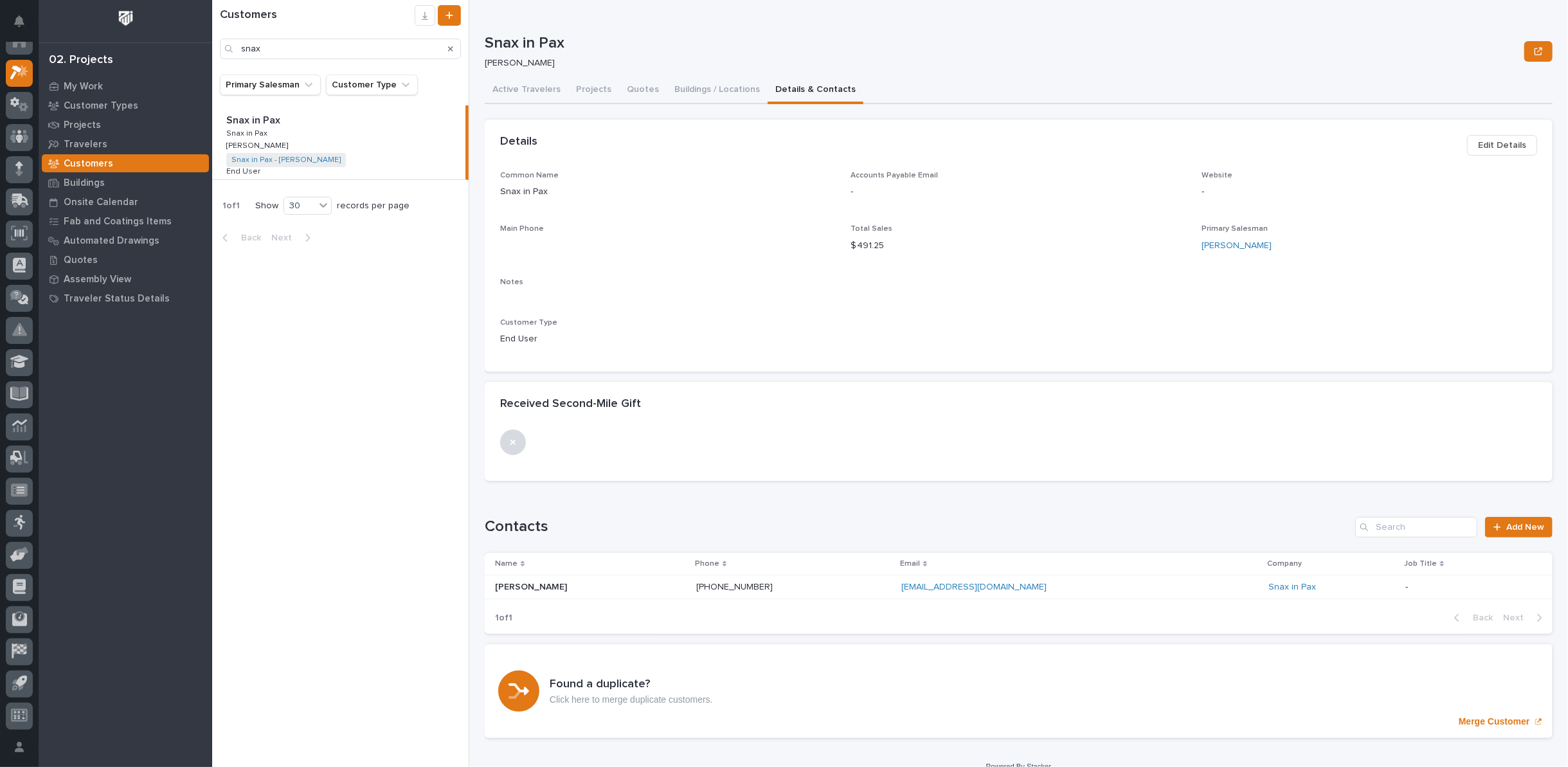
click at [512, 587] on p "Octavia Yankosky" at bounding box center [532, 586] width 74 height 14
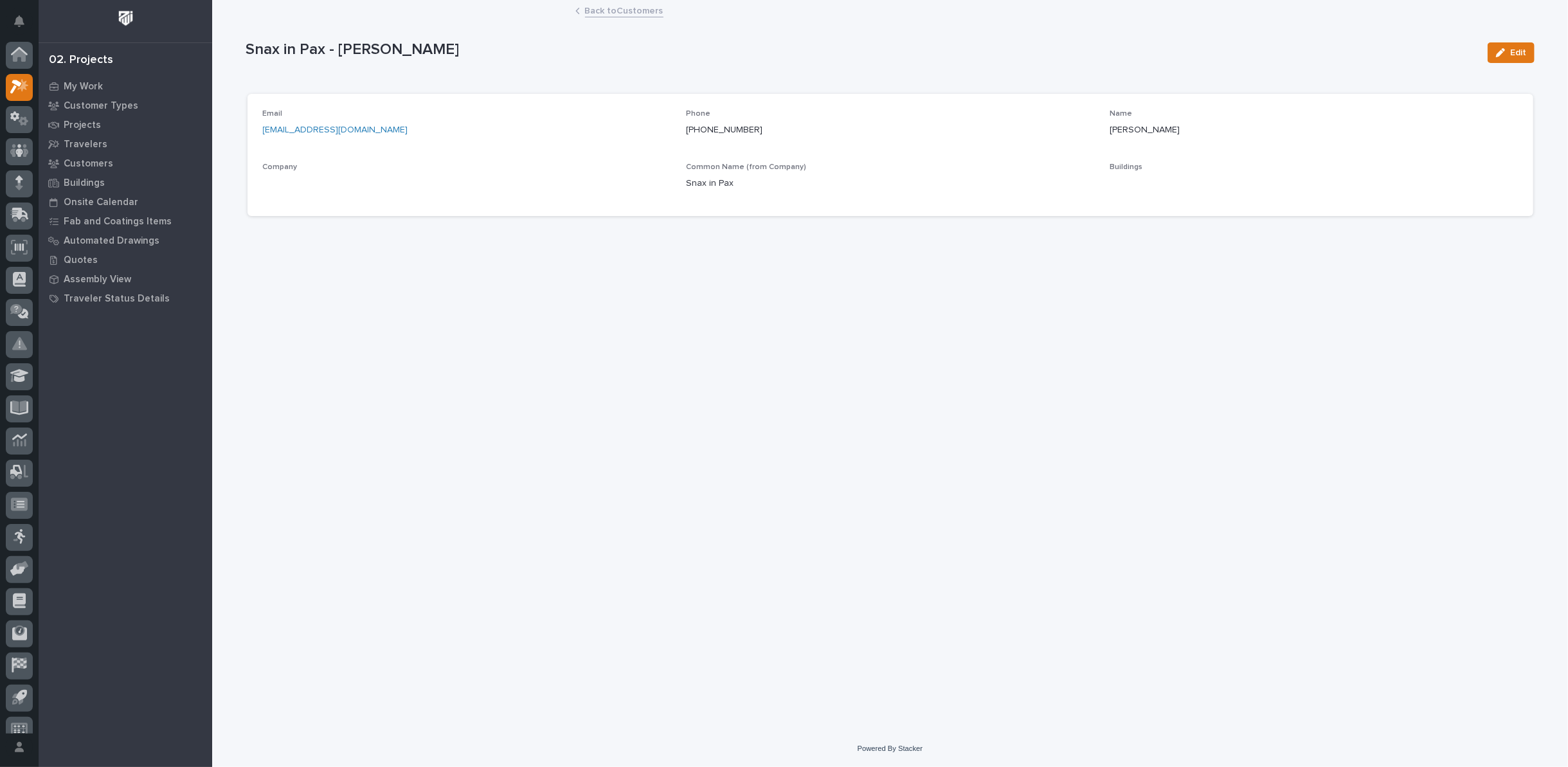
scroll to position [14, 0]
drag, startPoint x: 1110, startPoint y: 131, endPoint x: 1194, endPoint y: 131, distance: 84.0
click at [1194, 131] on p "Octavia Yankosky" at bounding box center [1313, 130] width 408 height 14
copy p "Octavia Yankosky"
click at [618, 7] on link "Back to Customers" at bounding box center [624, 10] width 78 height 15
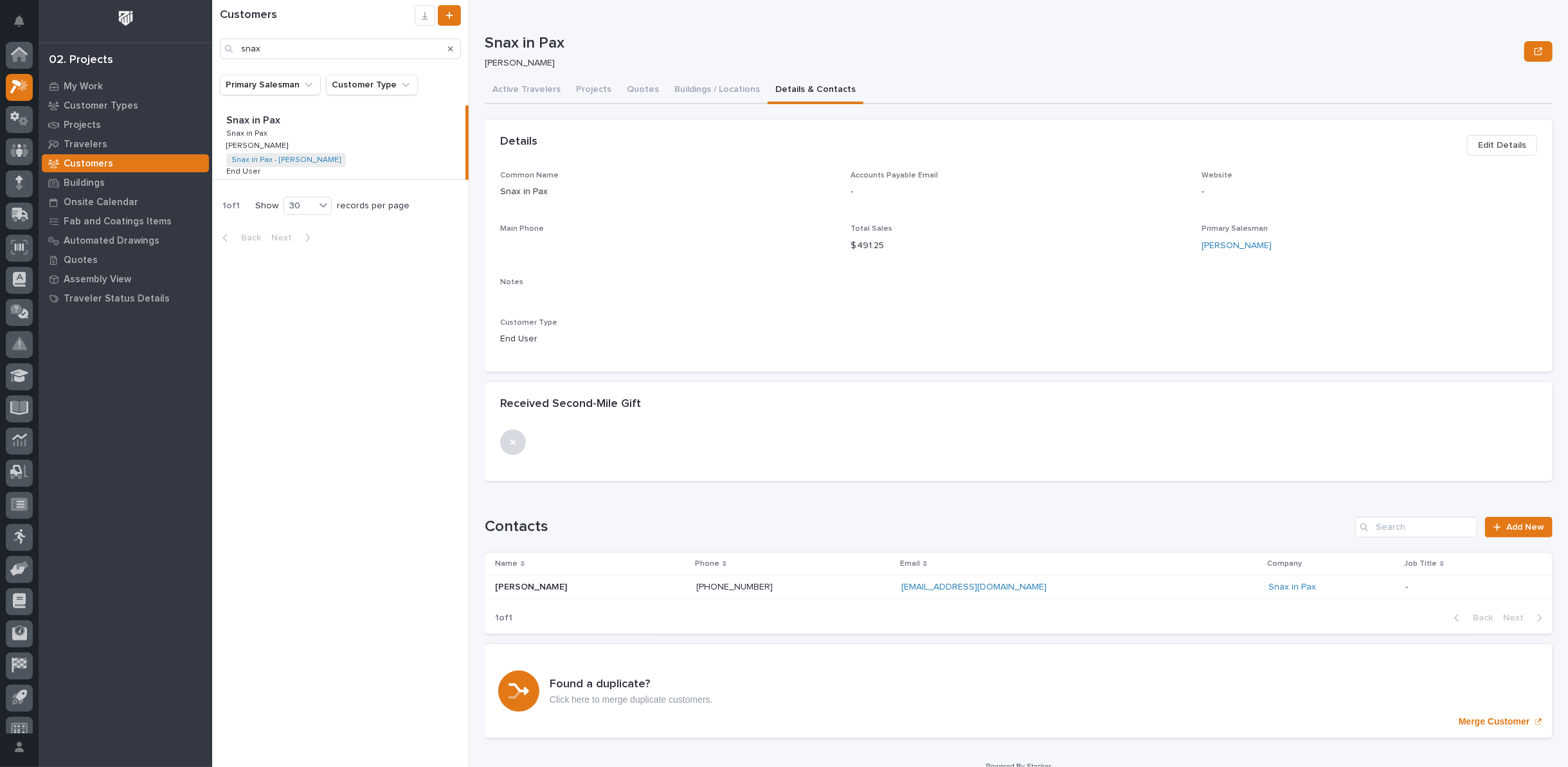
scroll to position [14, 0]
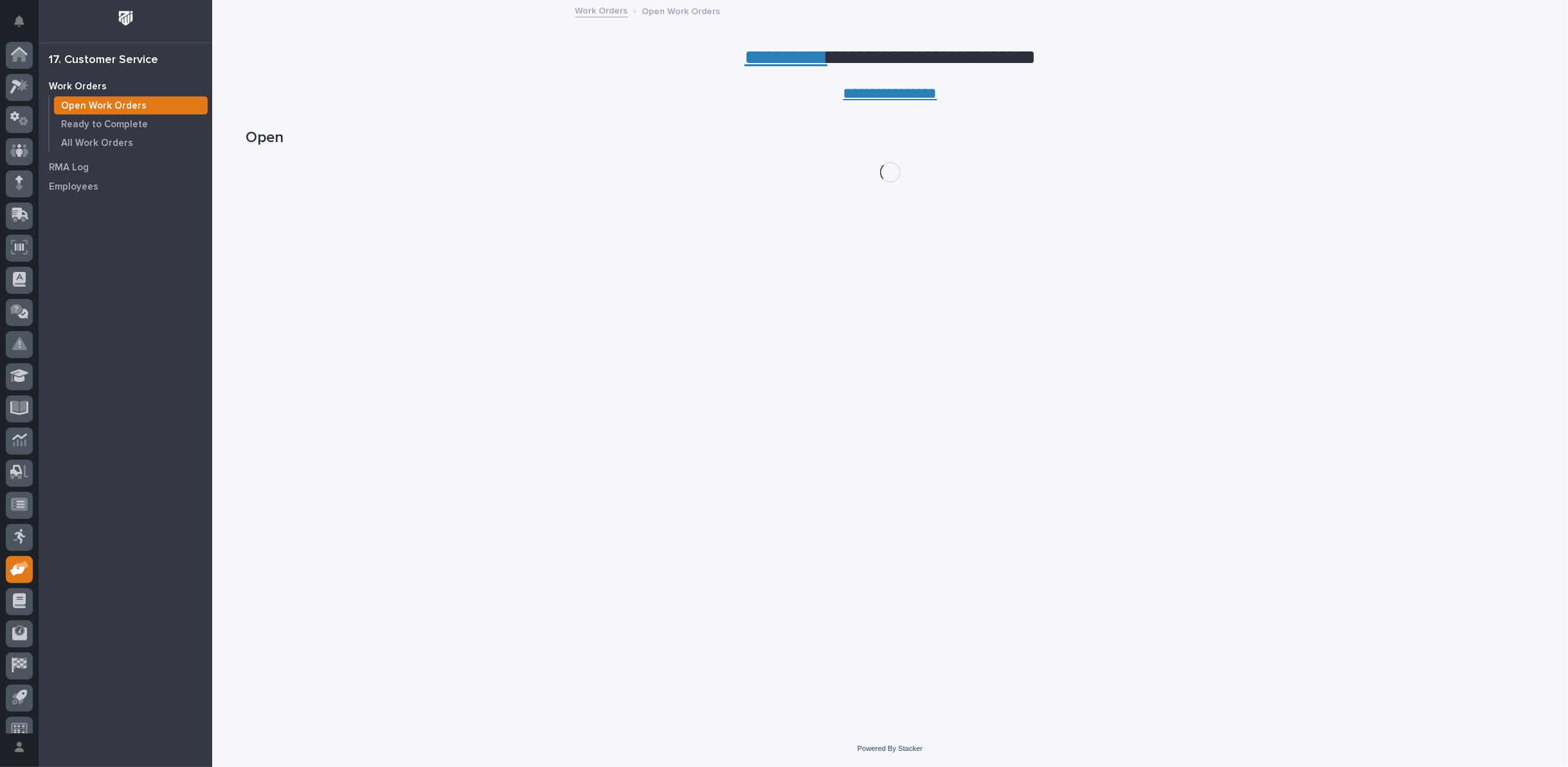
scroll to position [14, 0]
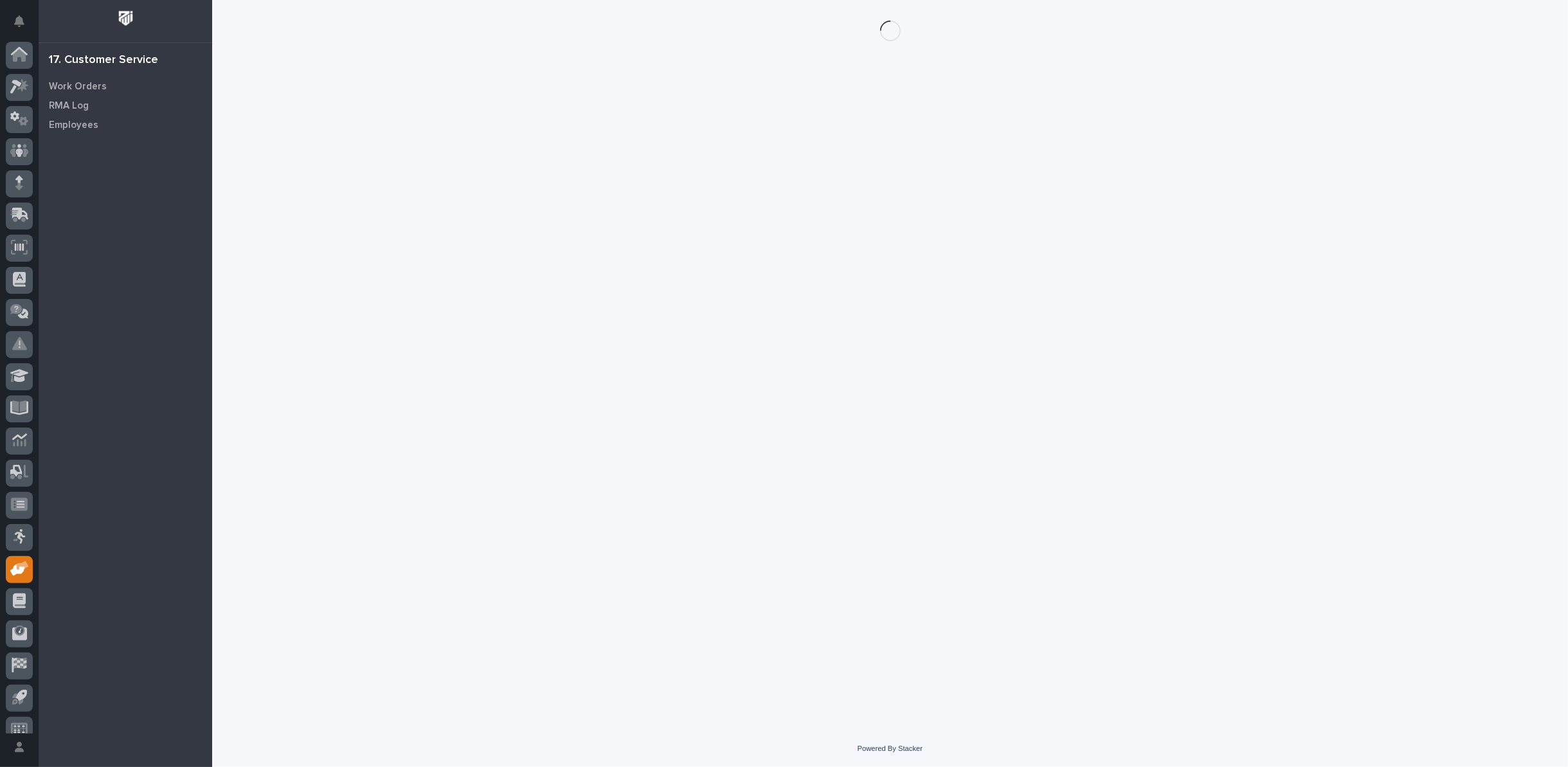
scroll to position [14, 0]
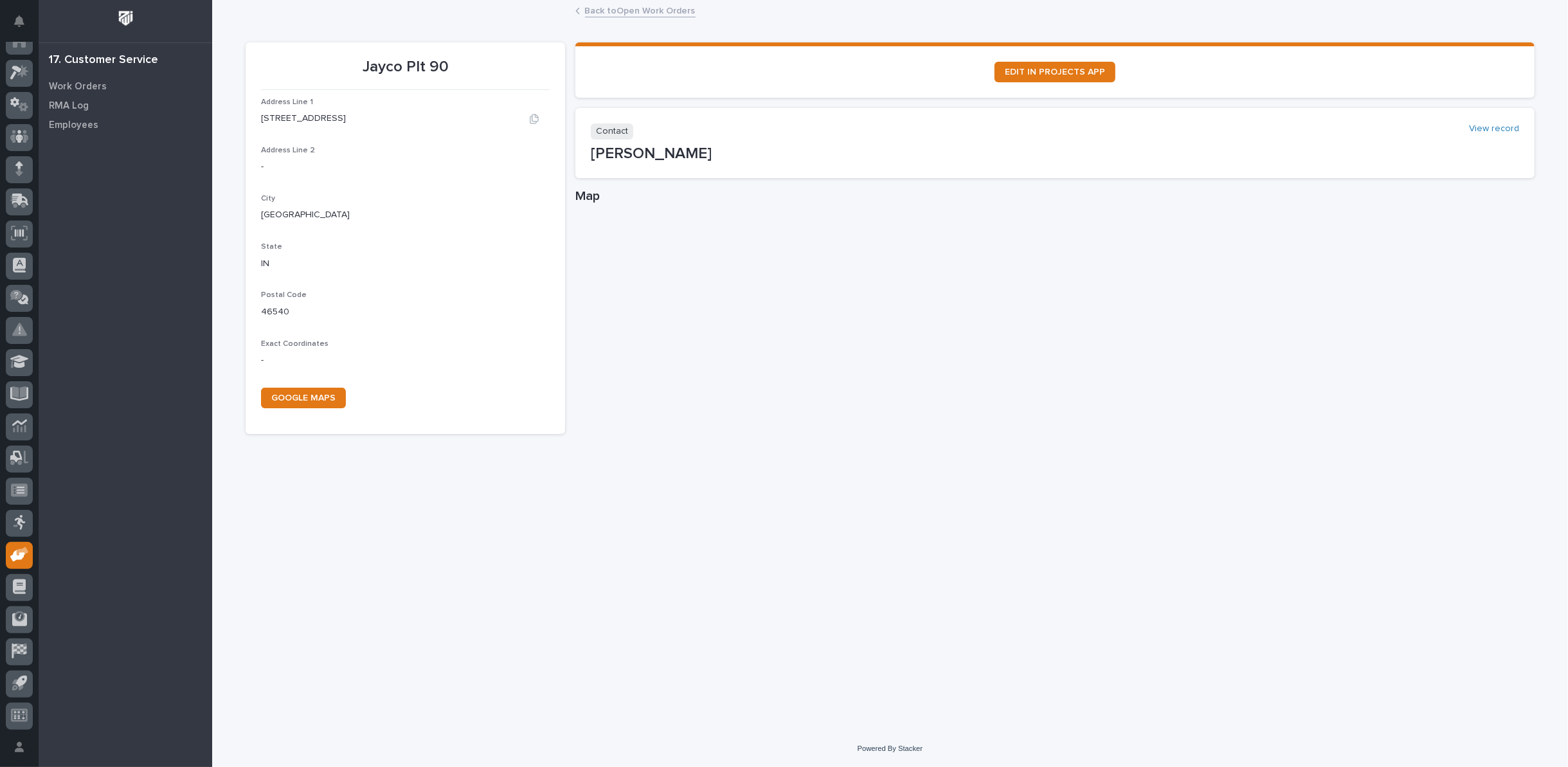
drag, startPoint x: 260, startPoint y: 115, endPoint x: 347, endPoint y: 118, distance: 87.1
click at [347, 118] on div "402 Greyhawk Pkwy." at bounding box center [405, 119] width 289 height 14
copy p "402 Greyhawk Pkwy."
